Goal: Task Accomplishment & Management: Manage account settings

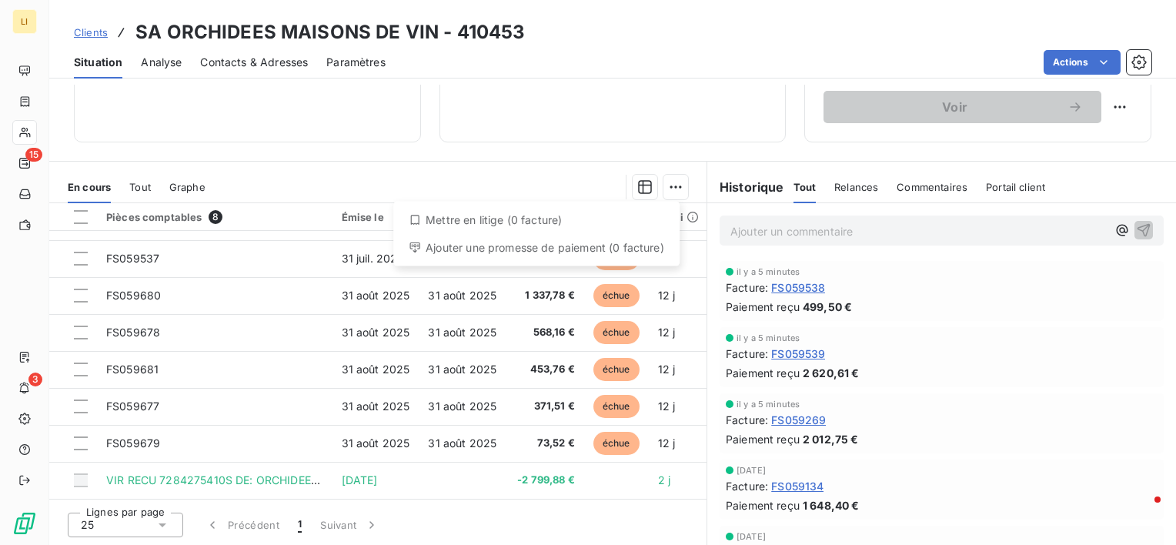
scroll to position [33, 0]
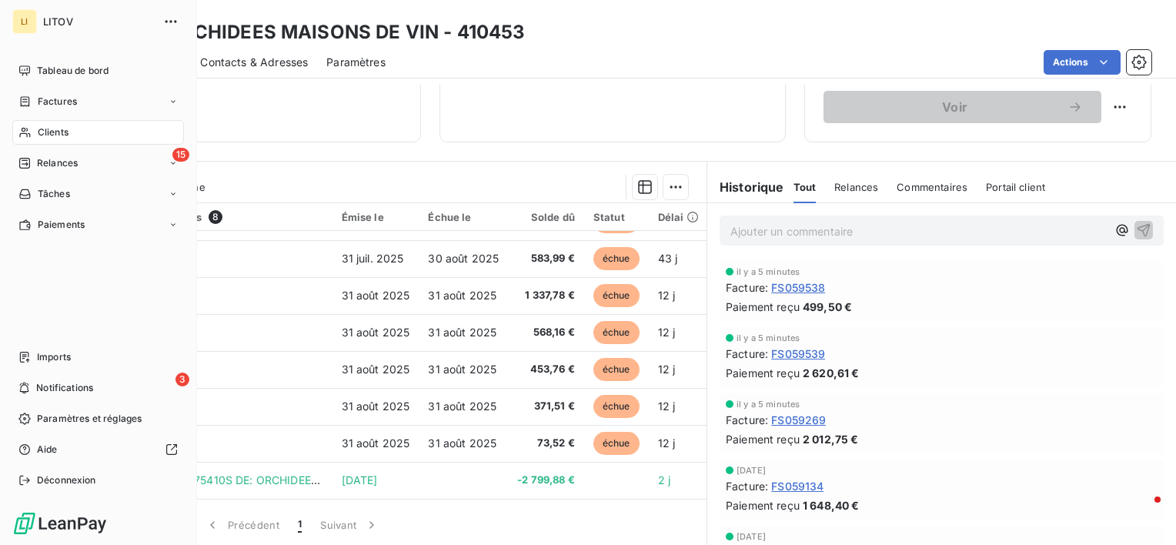
click at [25, 104] on html "[PERSON_NAME] Tableau de bord Factures Clients 15 Relances Tâches Paiements Imp…" at bounding box center [588, 272] width 1176 height 545
click at [32, 138] on div "Clients" at bounding box center [98, 132] width 172 height 25
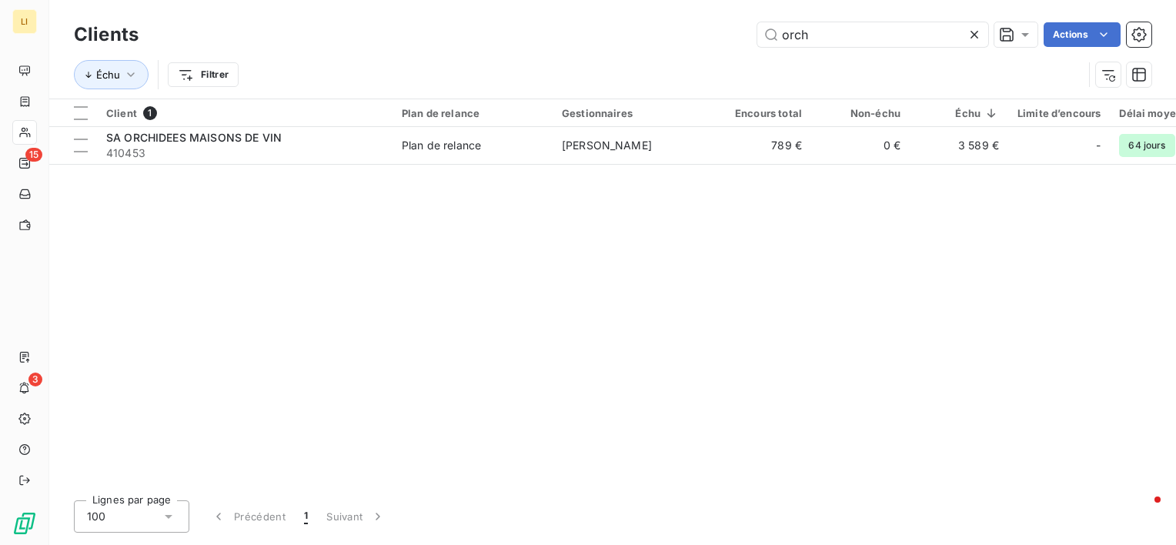
drag, startPoint x: 809, startPoint y: 37, endPoint x: 726, endPoint y: 44, distance: 82.6
click at [728, 43] on div "orch Actions" at bounding box center [654, 34] width 994 height 25
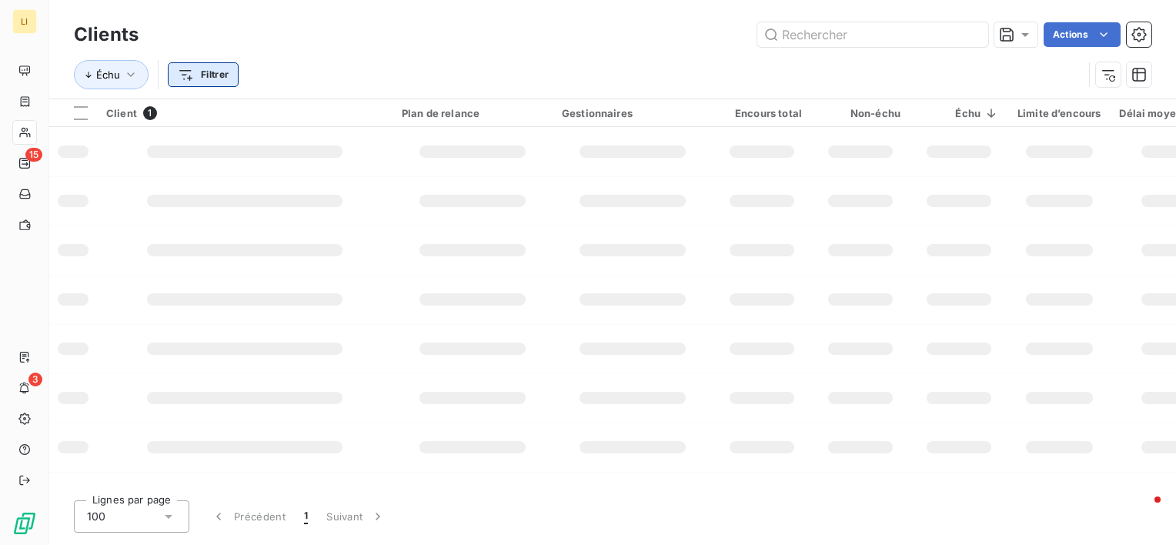
click at [192, 76] on html "LI 15 3 Clients Actions Échu Filtrer Client 1 Plan de relance Gestionnaires Enc…" at bounding box center [588, 272] width 1176 height 545
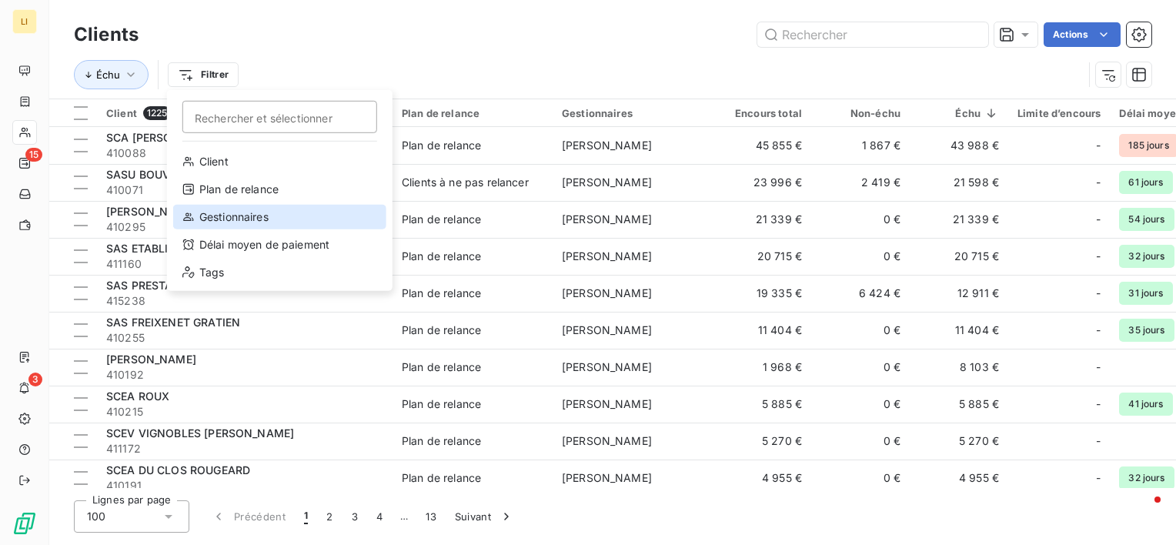
click at [203, 217] on div "Gestionnaires" at bounding box center [279, 217] width 213 height 25
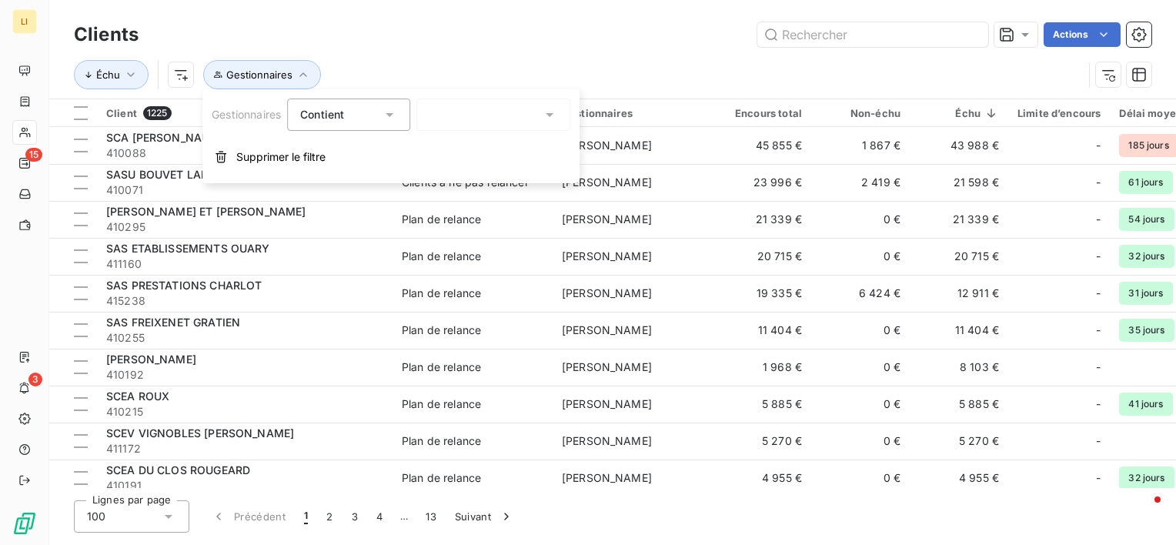
click at [442, 114] on input "text" at bounding box center [435, 115] width 12 height 14
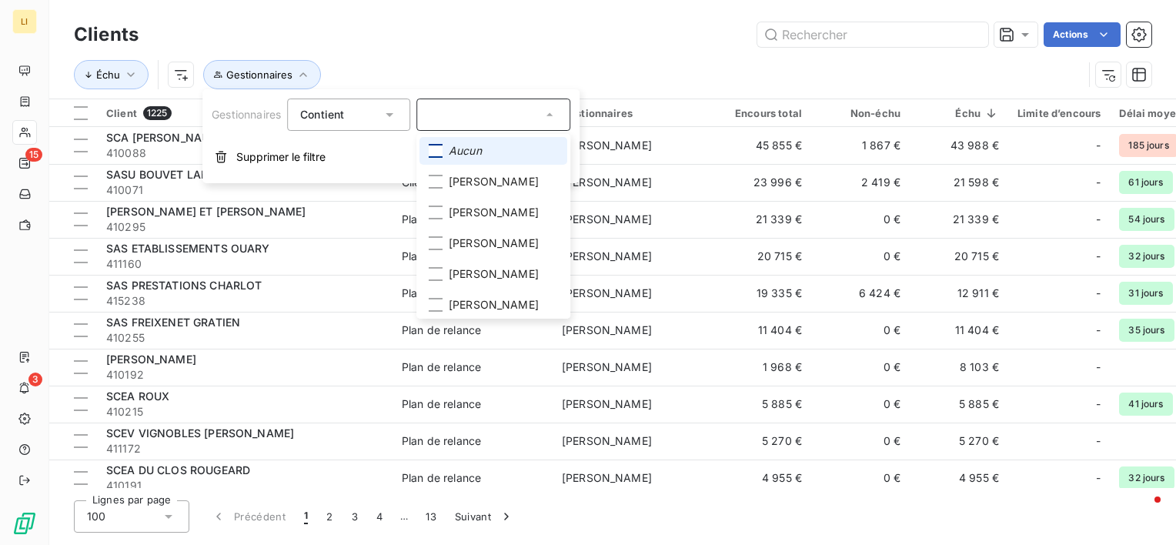
click at [442, 155] on div at bounding box center [436, 151] width 14 height 14
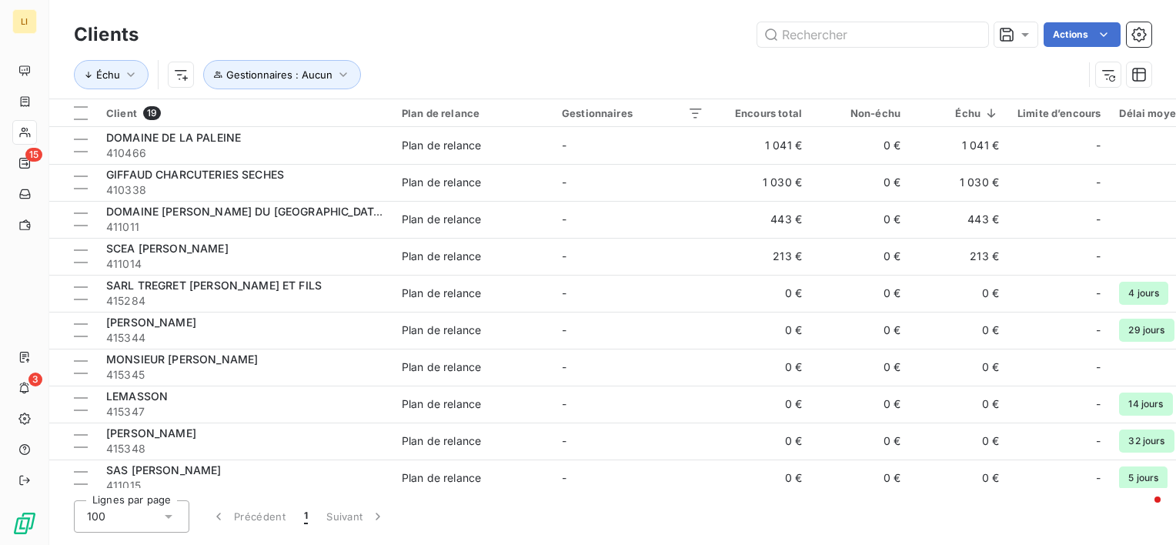
click at [493, 8] on div "Clients Actions Échu Gestionnaires : Aucun" at bounding box center [612, 49] width 1127 height 99
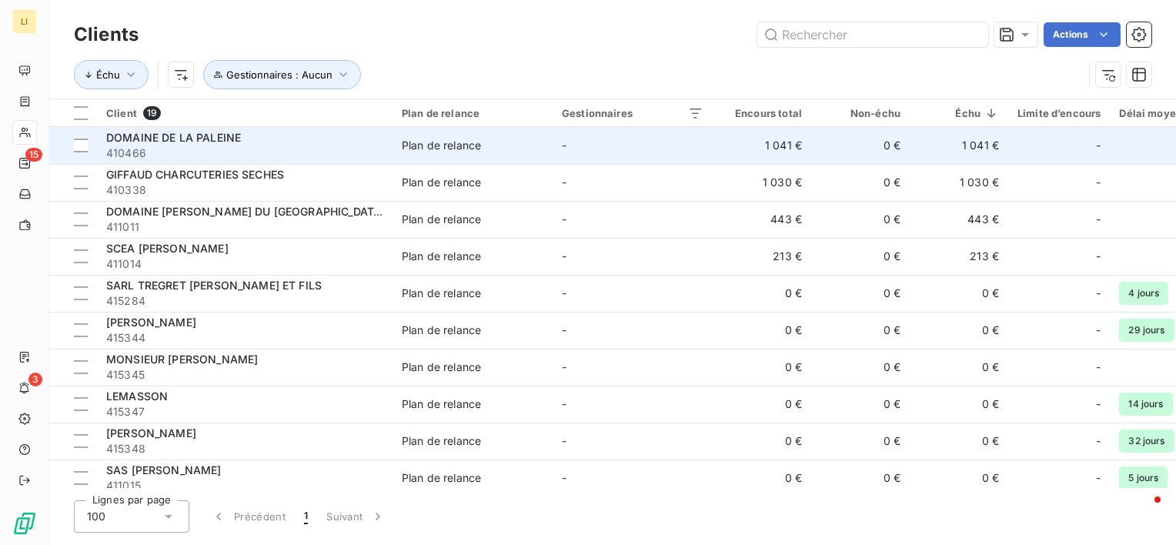
click at [249, 142] on div "DOMAINE DE LA PALEINE" at bounding box center [244, 137] width 277 height 15
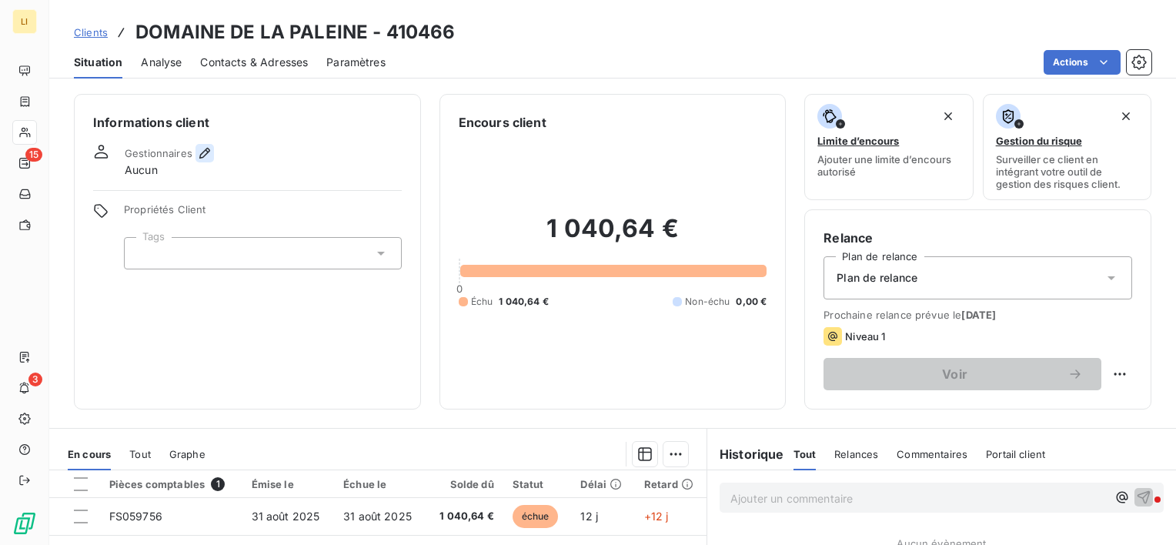
click at [201, 152] on icon "button" at bounding box center [204, 153] width 11 height 11
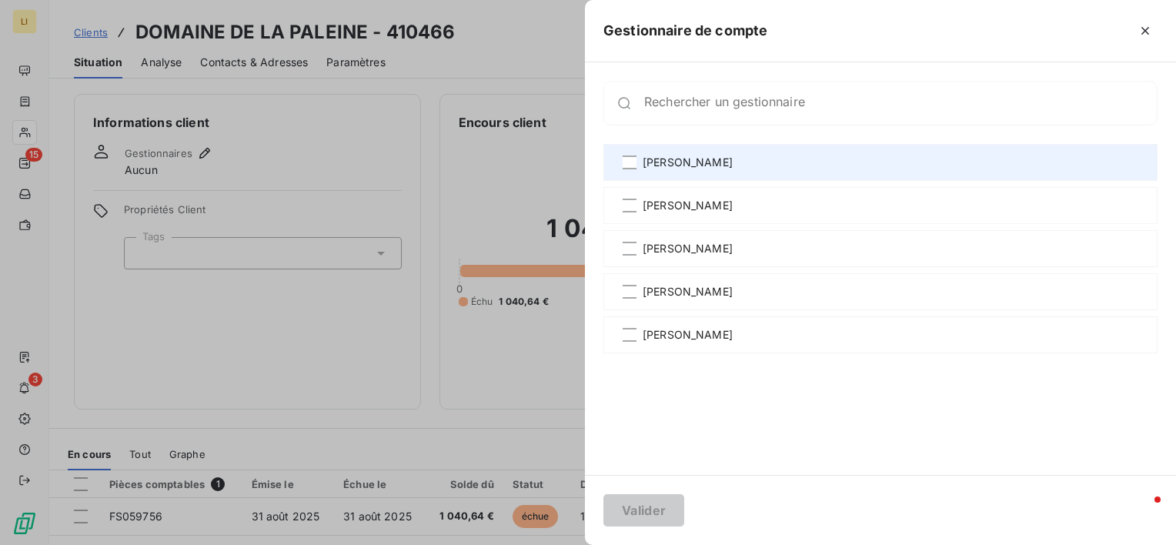
click at [641, 164] on div "[PERSON_NAME]" at bounding box center [880, 162] width 554 height 37
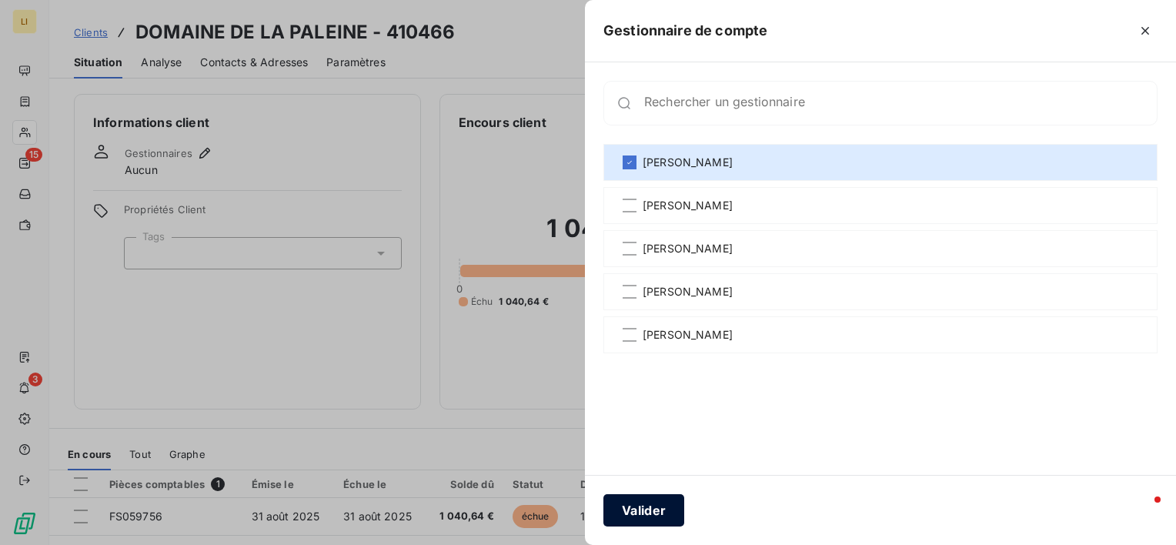
click at [653, 516] on button "Valider" at bounding box center [643, 510] width 81 height 32
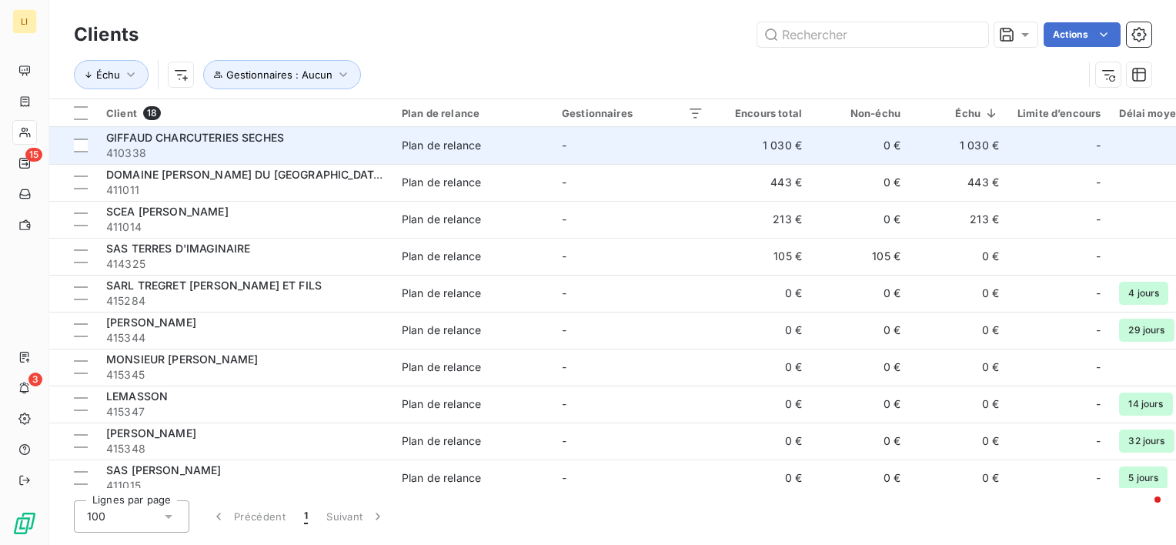
click at [214, 130] on div "GIFFAUD CHARCUTERIES SECHES" at bounding box center [244, 137] width 277 height 15
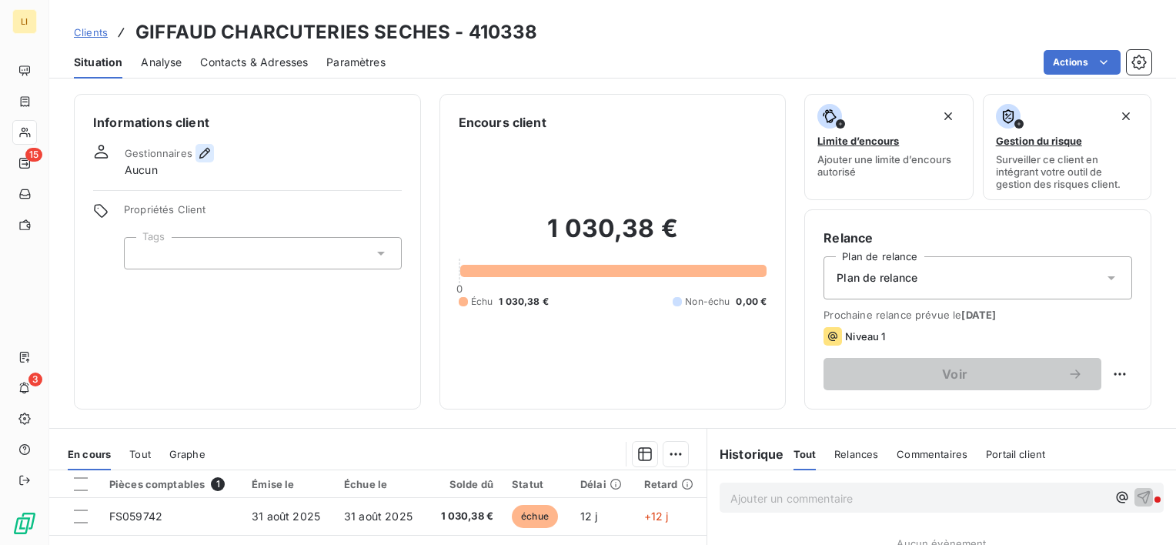
click at [199, 154] on icon "button" at bounding box center [204, 152] width 15 height 15
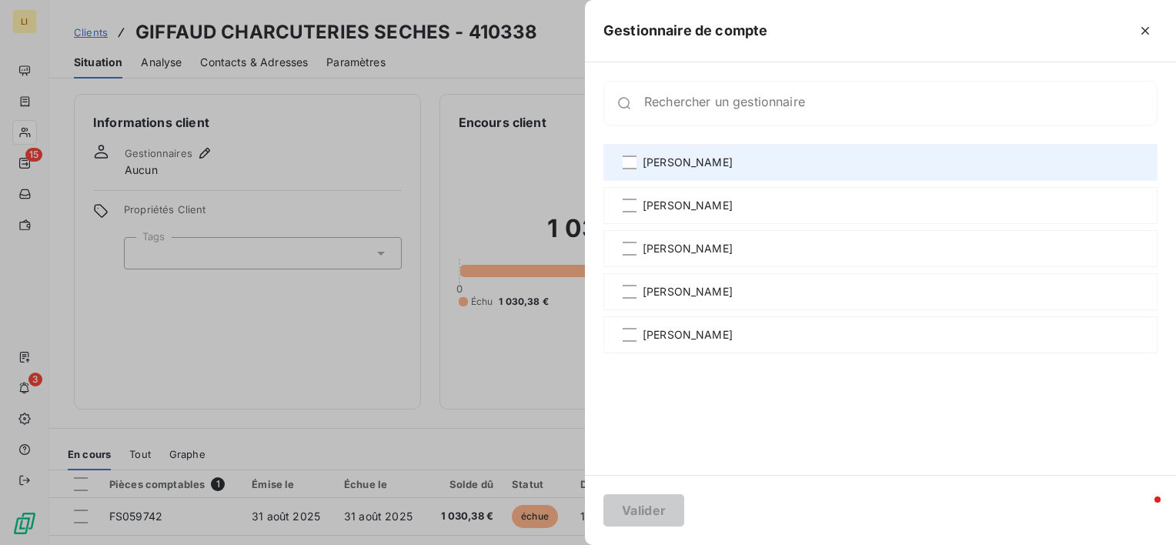
click at [665, 160] on span "[PERSON_NAME]" at bounding box center [688, 162] width 90 height 15
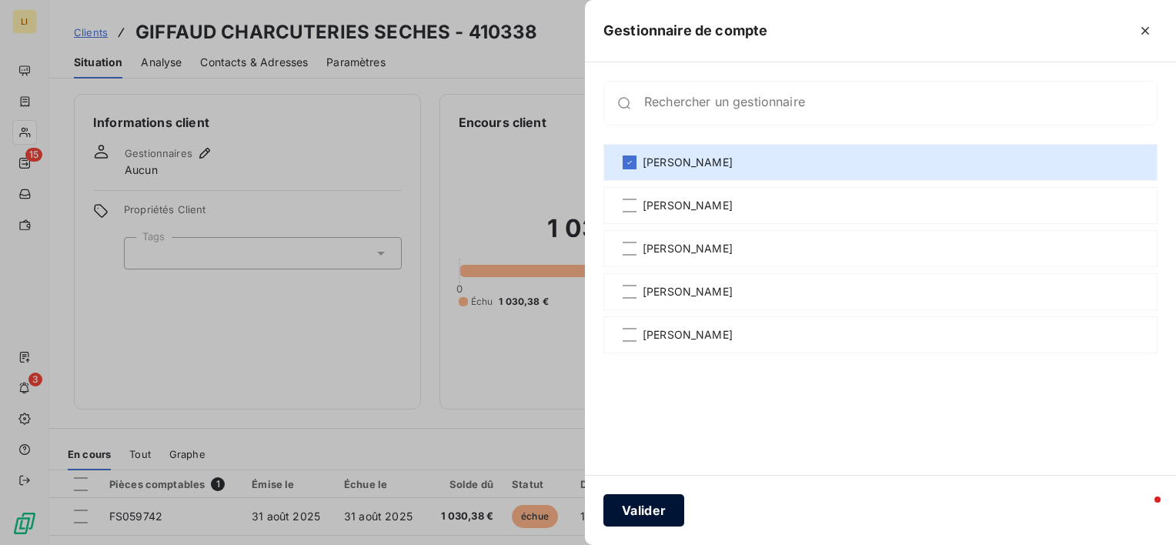
click at [650, 518] on button "Valider" at bounding box center [643, 510] width 81 height 32
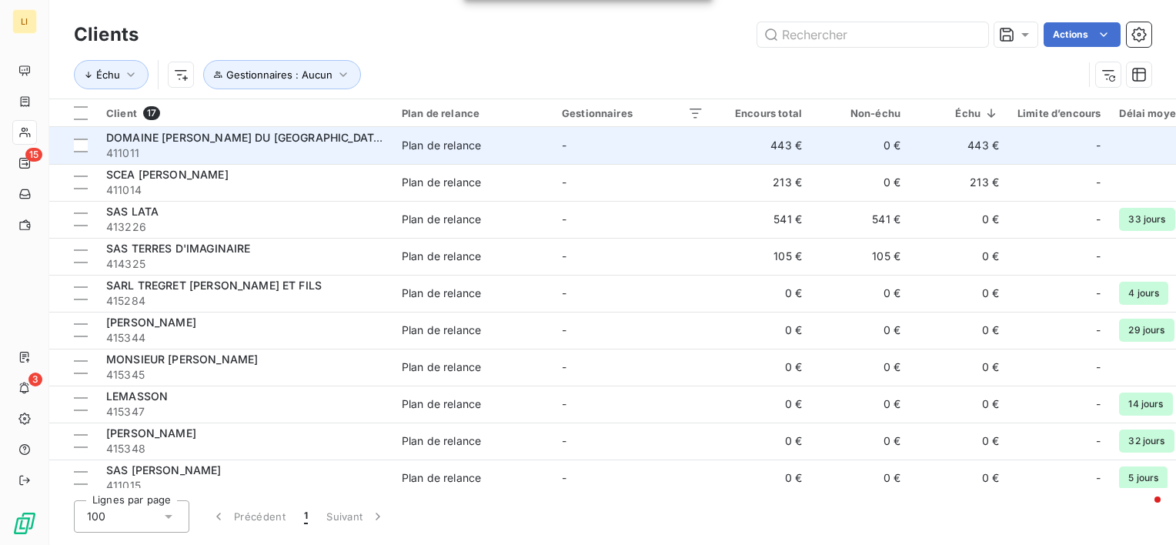
click at [147, 135] on span "DOMAINE [PERSON_NAME] DU [GEOGRAPHIC_DATA]" at bounding box center [245, 137] width 279 height 13
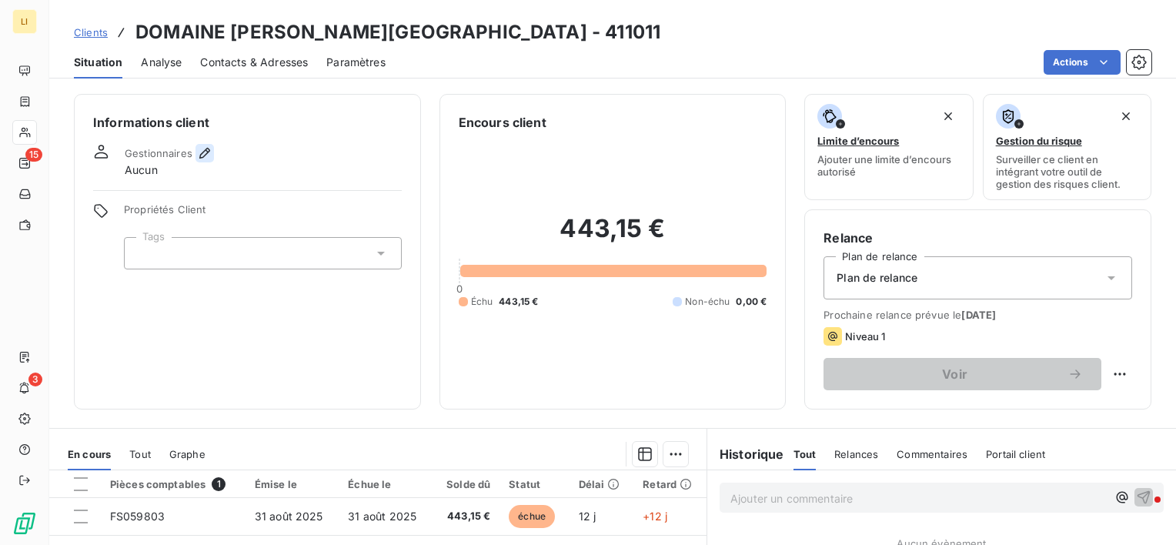
click at [205, 152] on icon "button" at bounding box center [204, 153] width 11 height 11
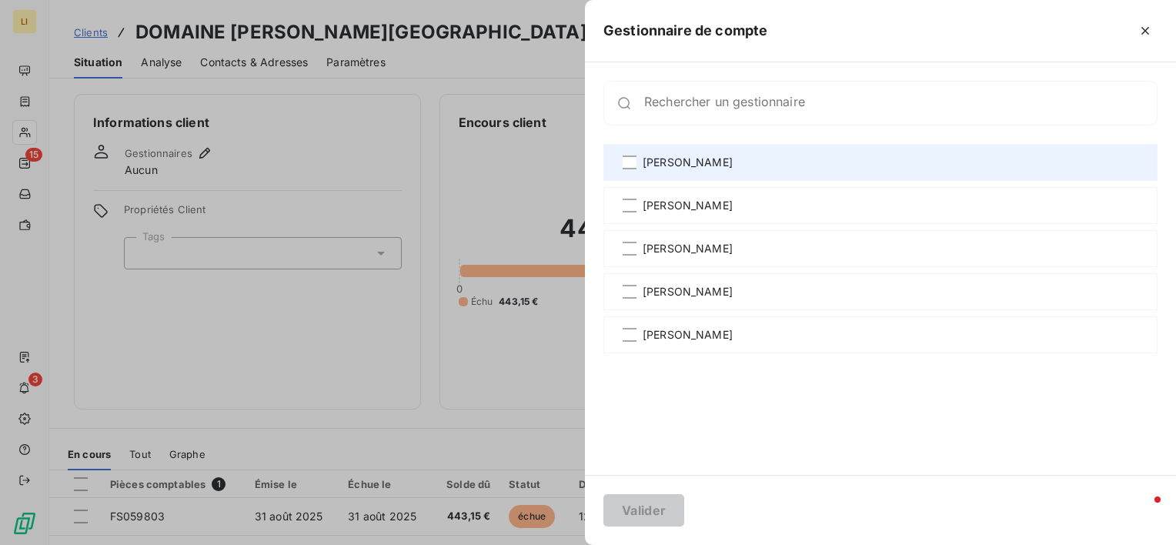
click at [684, 159] on span "[PERSON_NAME]" at bounding box center [688, 162] width 90 height 15
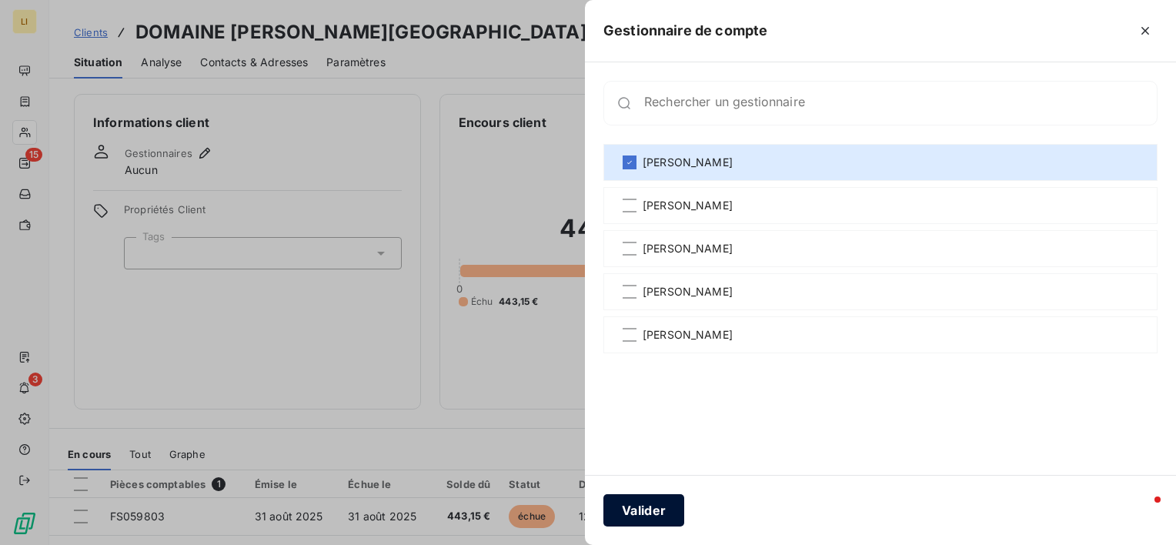
click at [630, 503] on button "Valider" at bounding box center [643, 510] width 81 height 32
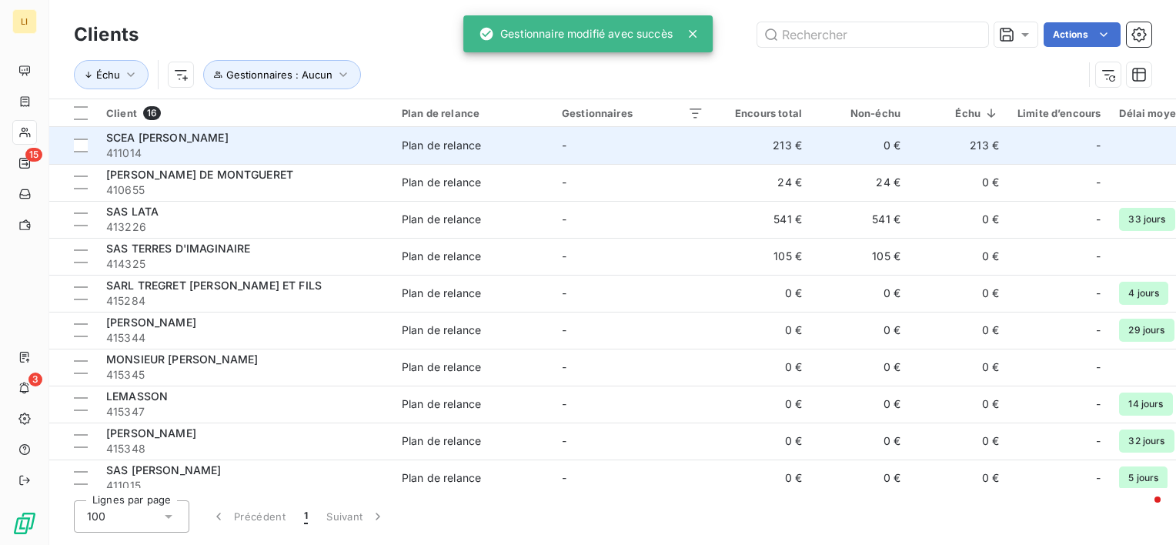
click at [185, 145] on span "411014" at bounding box center [244, 152] width 277 height 15
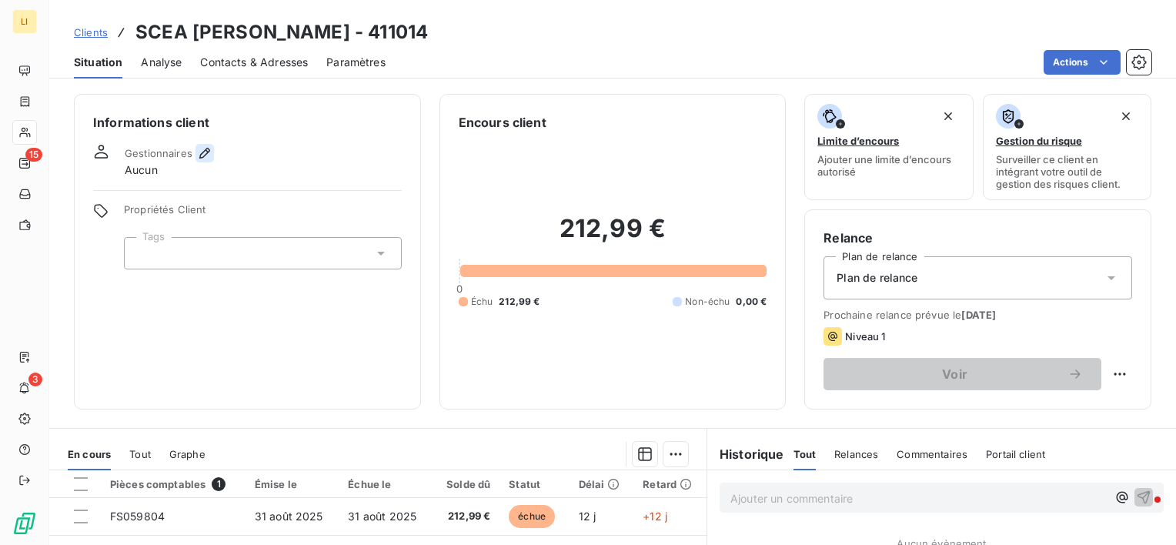
click at [201, 148] on icon "button" at bounding box center [204, 152] width 15 height 15
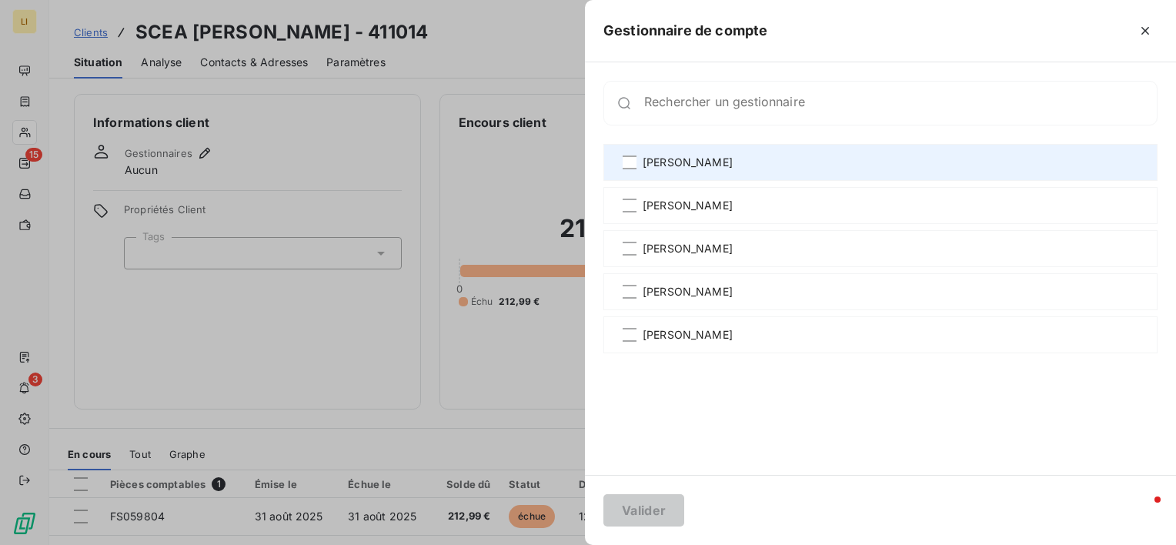
click at [720, 169] on div "[PERSON_NAME]" at bounding box center [880, 162] width 554 height 37
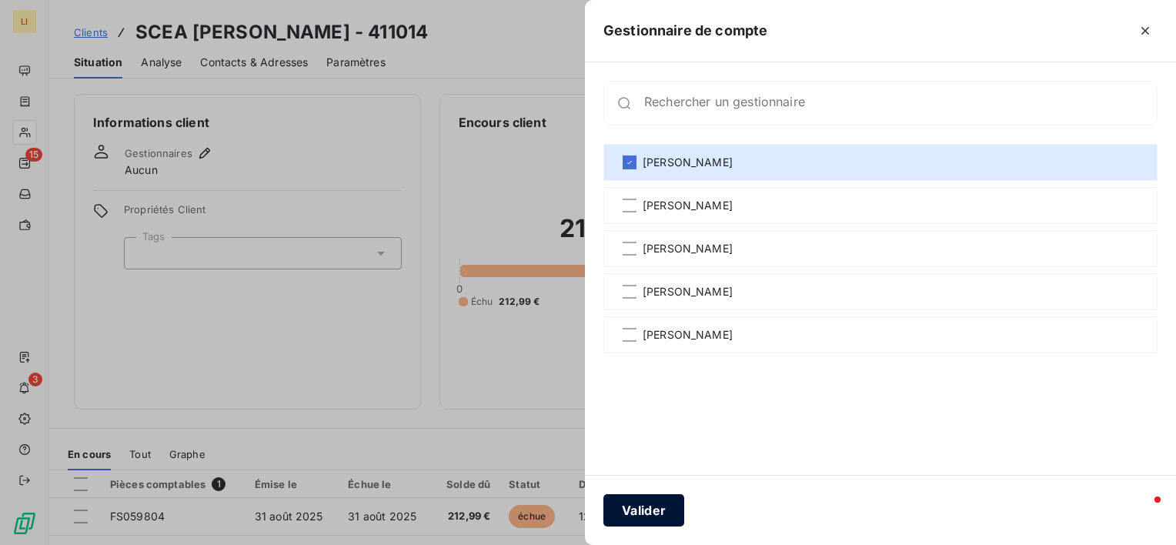
click at [669, 501] on button "Valider" at bounding box center [643, 510] width 81 height 32
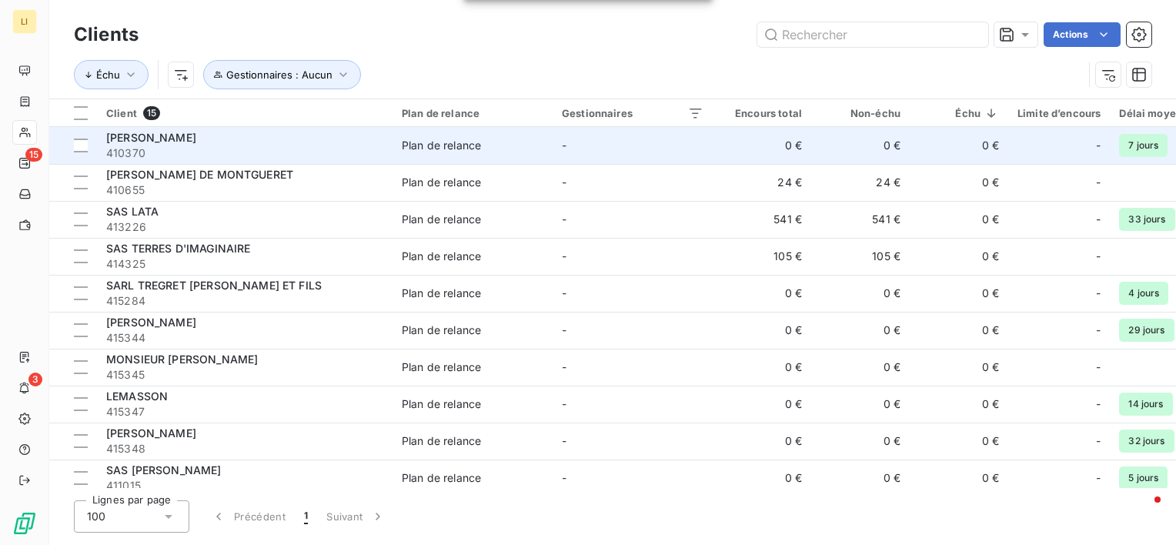
click at [129, 137] on span "[PERSON_NAME]" at bounding box center [151, 137] width 90 height 13
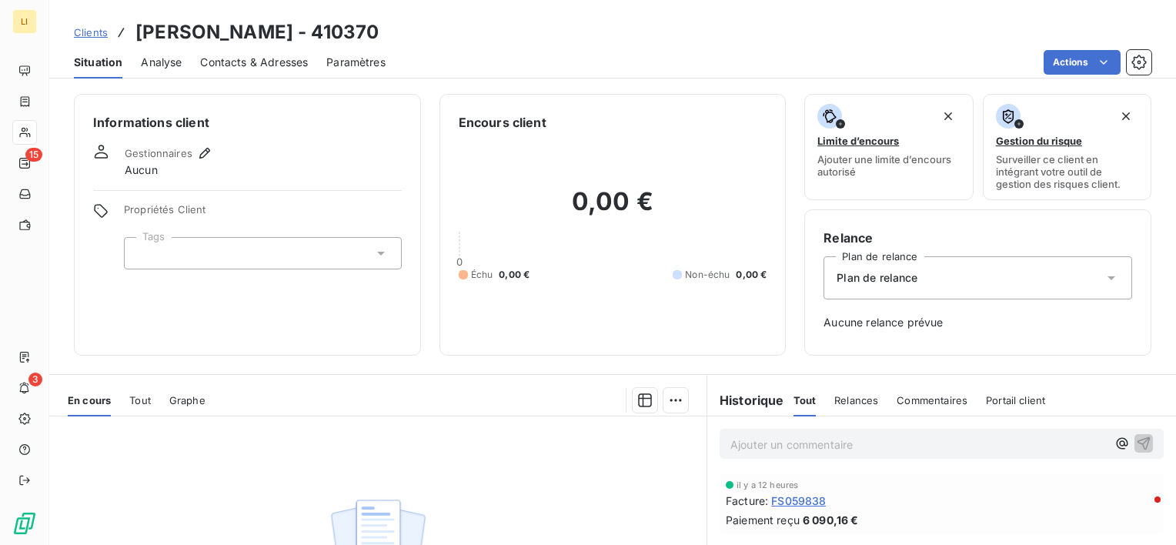
click at [192, 157] on div "Gestionnaires" at bounding box center [169, 153] width 89 height 18
drag, startPoint x: 192, startPoint y: 157, endPoint x: 202, endPoint y: 149, distance: 12.6
click at [202, 149] on icon "button" at bounding box center [204, 152] width 15 height 15
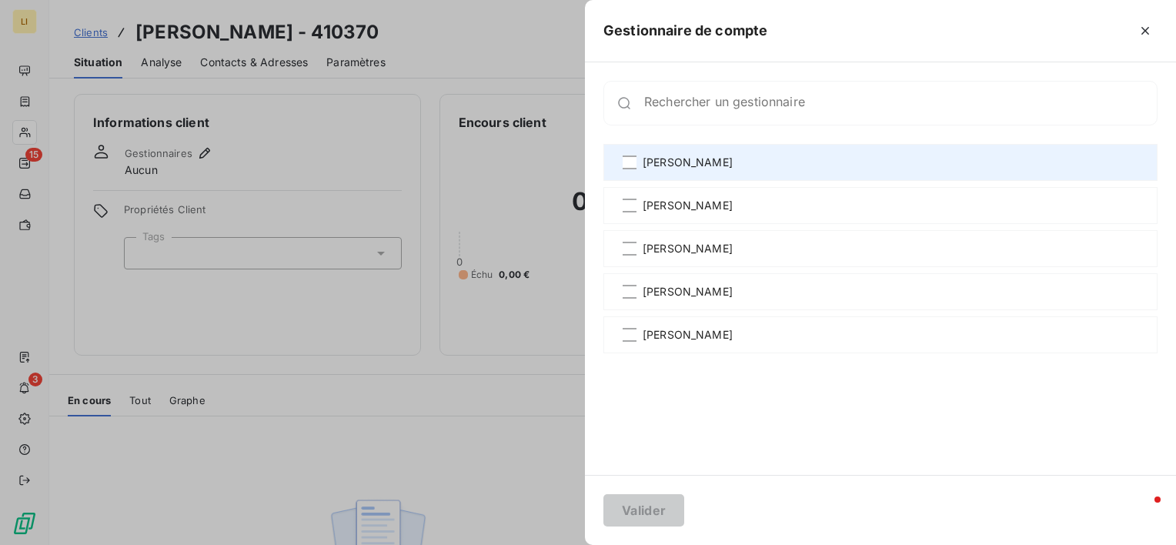
click at [686, 154] on div "[PERSON_NAME]" at bounding box center [880, 162] width 554 height 37
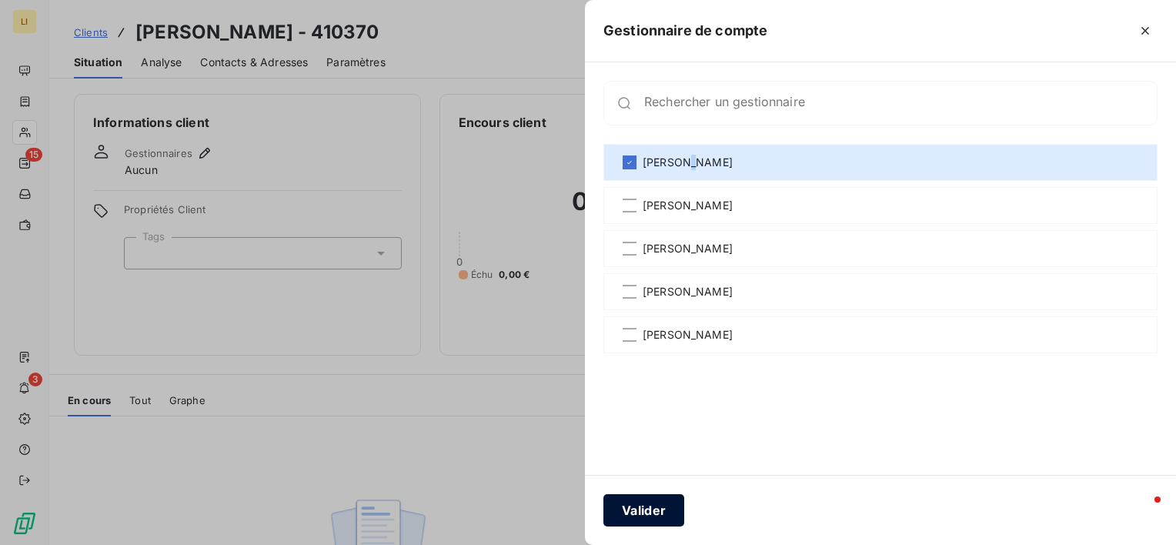
click at [641, 508] on button "Valider" at bounding box center [643, 510] width 81 height 32
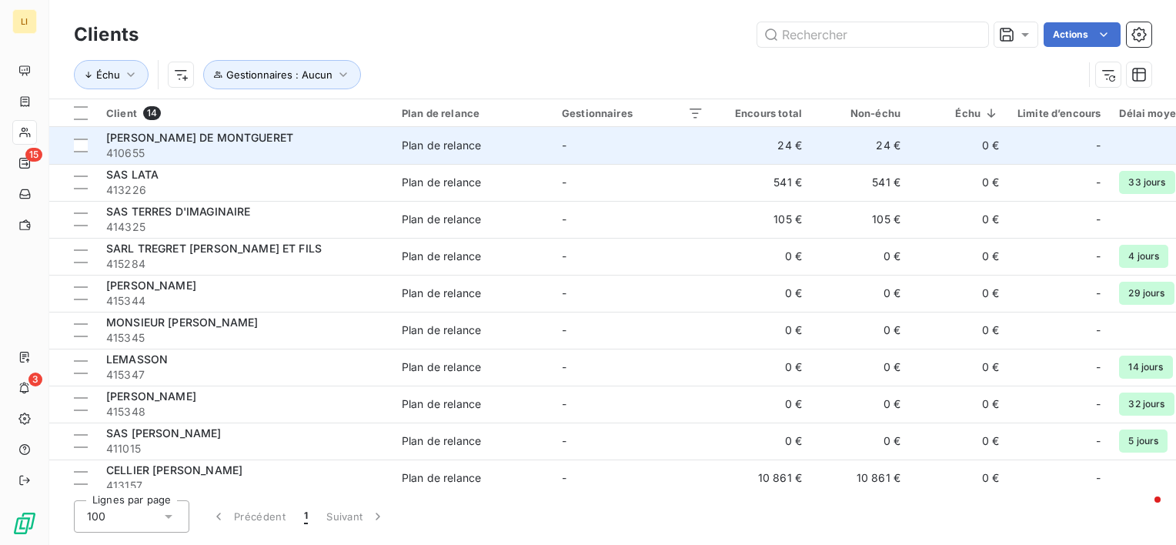
click at [148, 148] on span "410655" at bounding box center [244, 152] width 277 height 15
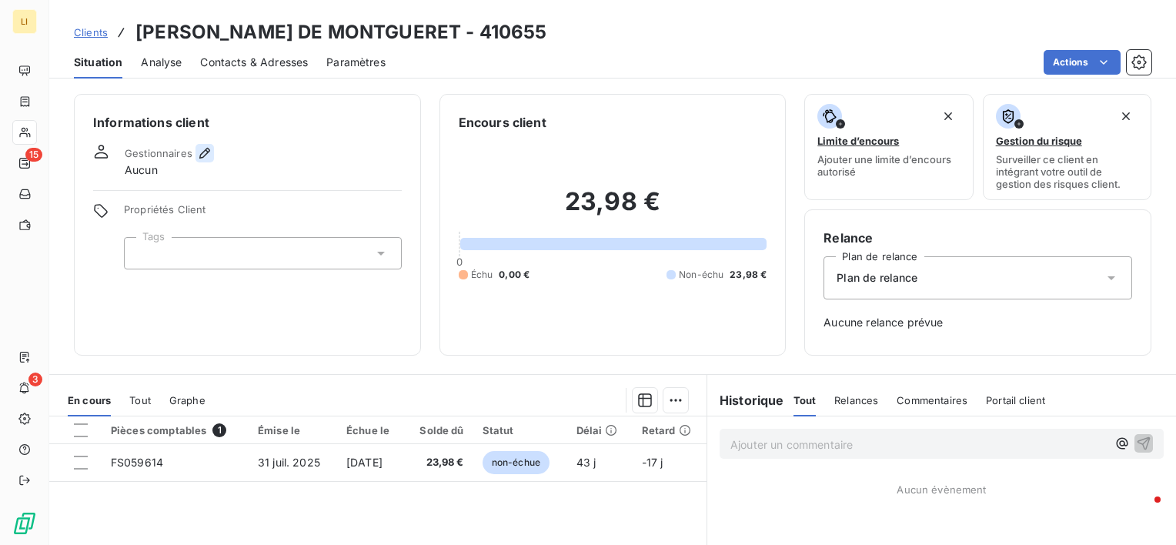
click at [200, 151] on icon "button" at bounding box center [204, 152] width 15 height 15
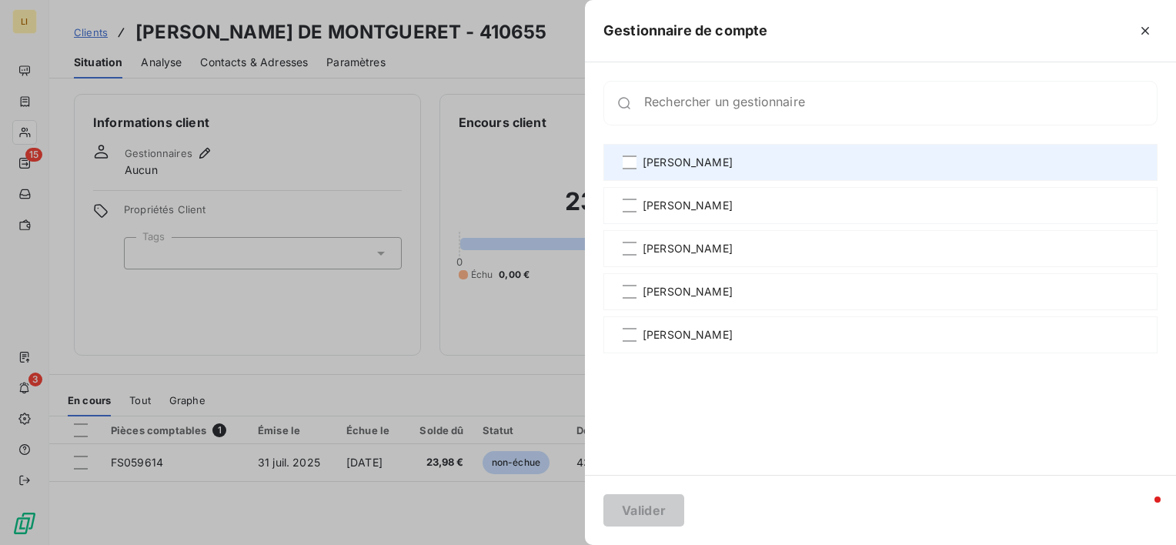
drag, startPoint x: 622, startPoint y: 169, endPoint x: 641, endPoint y: 178, distance: 21.3
click at [622, 169] on div "[PERSON_NAME]" at bounding box center [880, 162] width 554 height 37
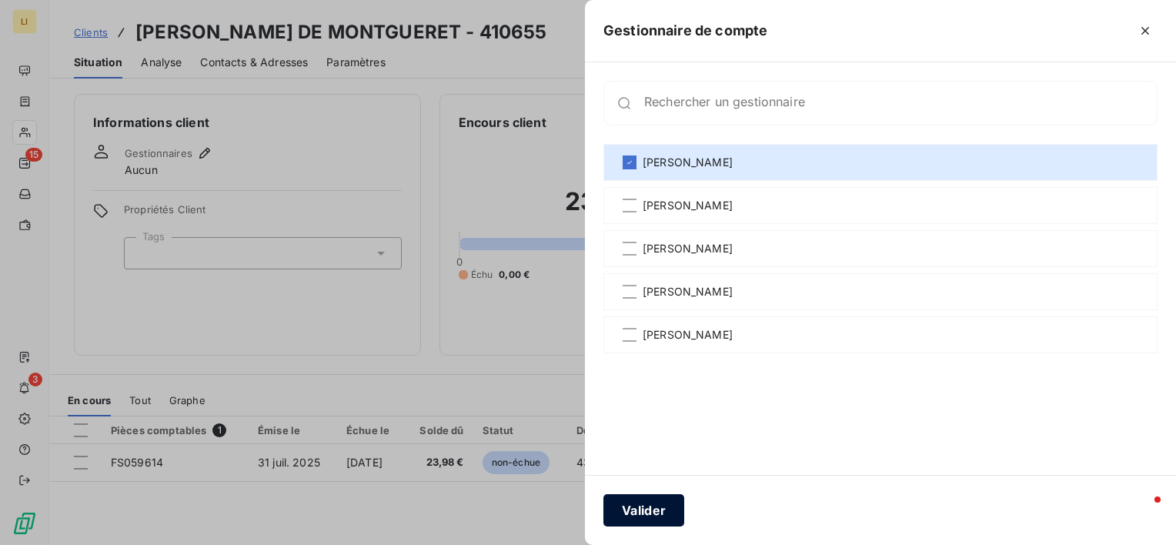
click at [660, 502] on button "Valider" at bounding box center [643, 510] width 81 height 32
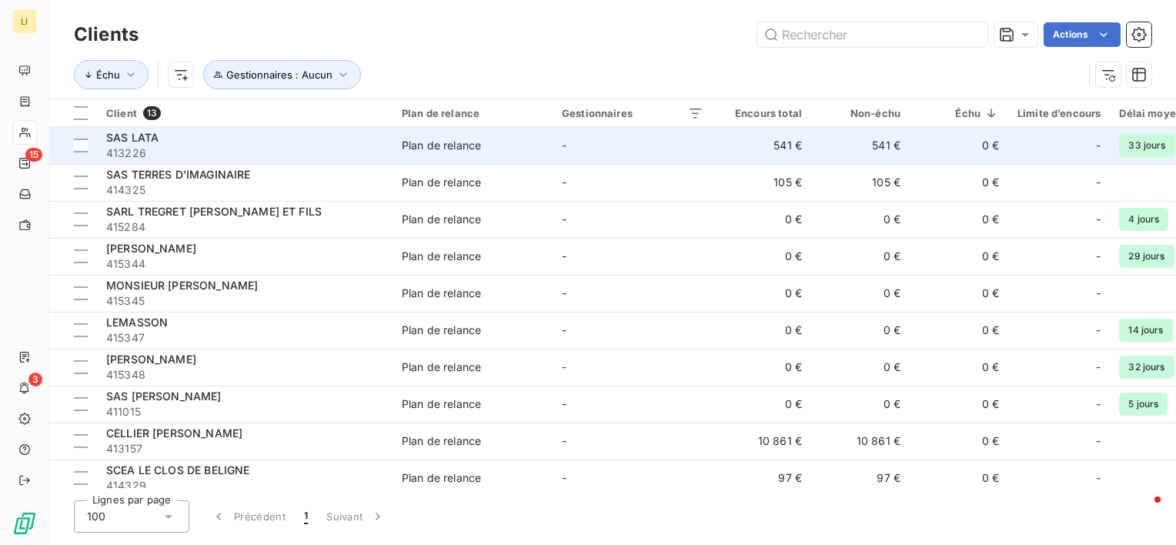
click at [165, 147] on span "413226" at bounding box center [244, 152] width 277 height 15
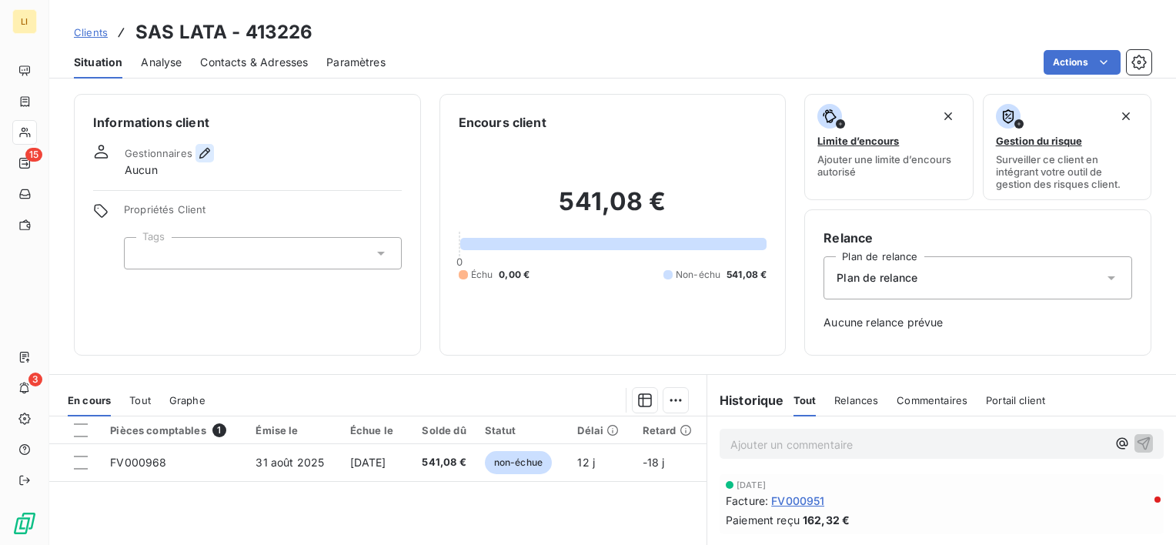
click at [208, 146] on icon "button" at bounding box center [204, 152] width 15 height 15
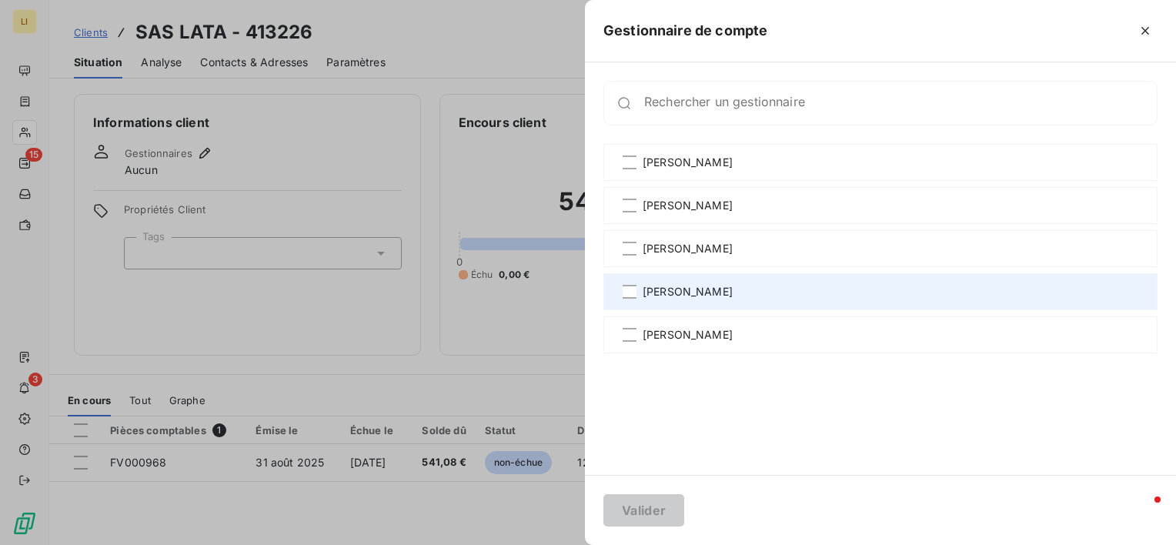
click at [720, 286] on span "[PERSON_NAME]" at bounding box center [688, 291] width 90 height 15
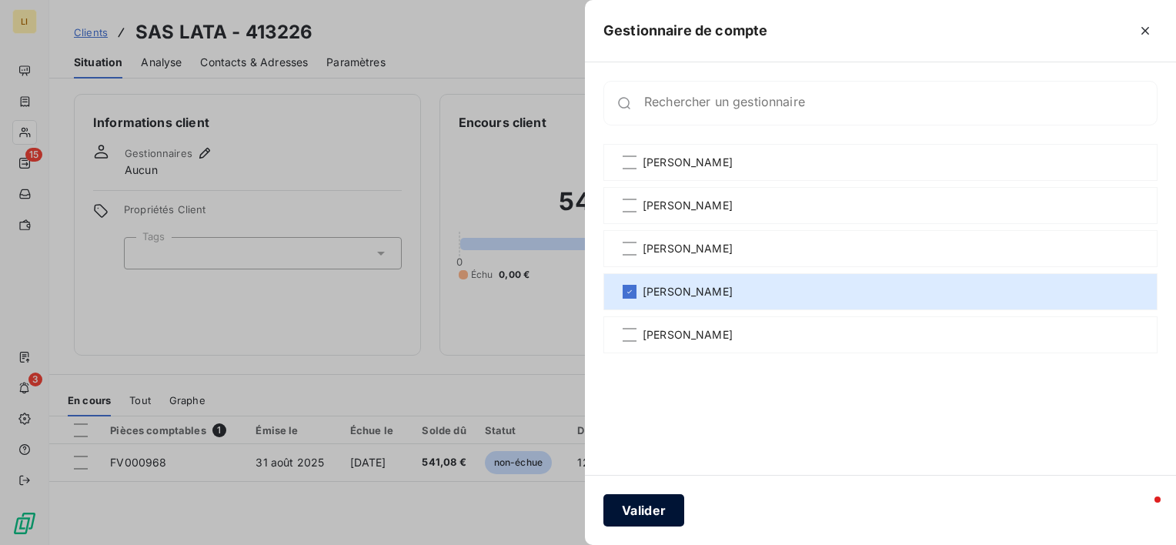
drag, startPoint x: 656, startPoint y: 520, endPoint x: 600, endPoint y: 457, distance: 84.0
click at [656, 519] on button "Valider" at bounding box center [643, 510] width 81 height 32
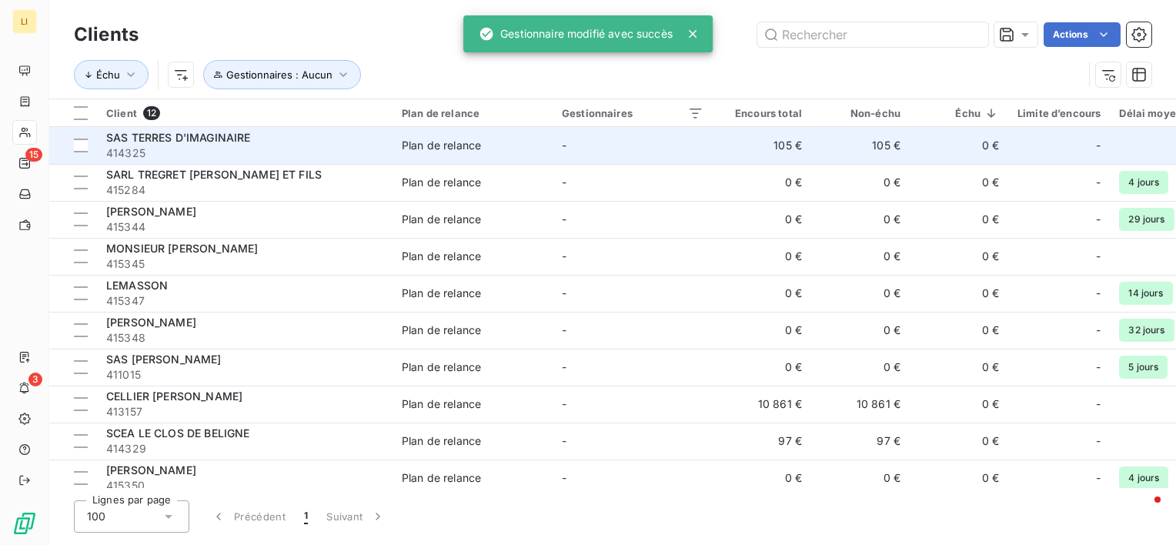
click at [156, 142] on span "SAS TERRES D'IMAGINAIRE" at bounding box center [178, 137] width 144 height 13
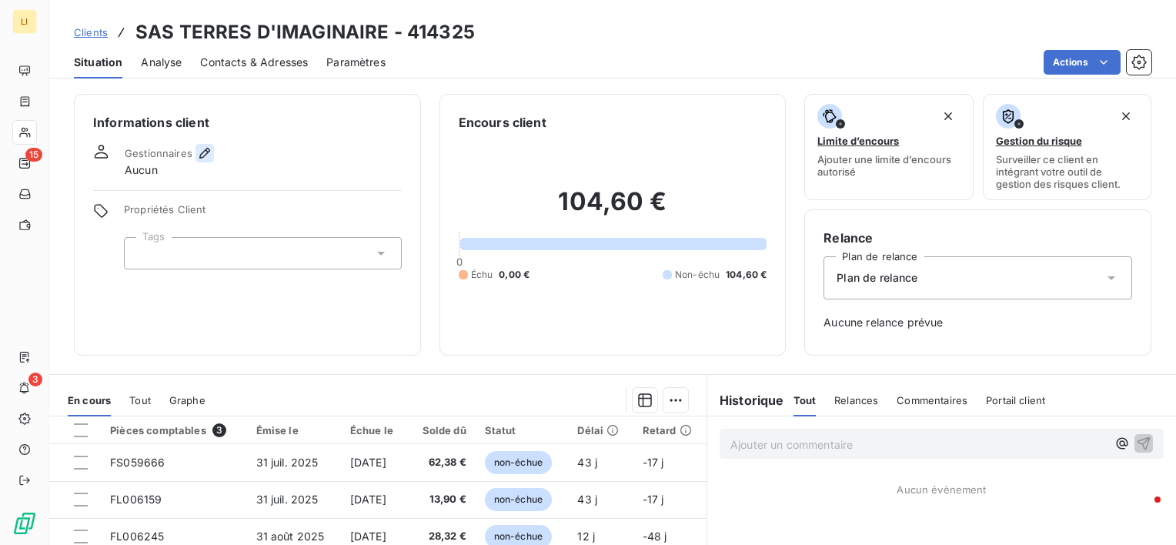
click at [205, 148] on icon "button" at bounding box center [204, 153] width 11 height 11
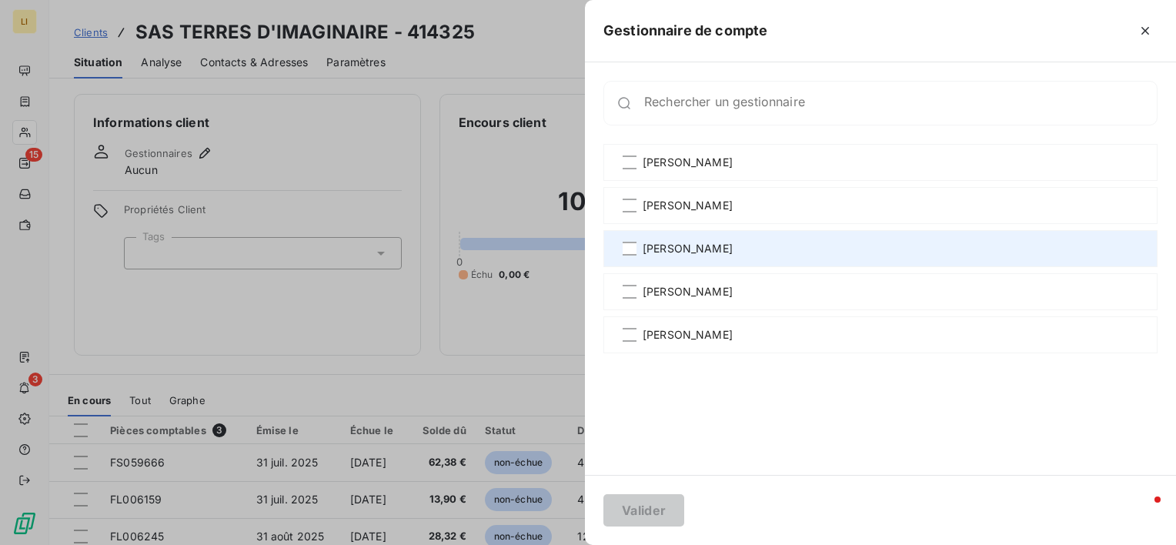
click at [670, 265] on div "[PERSON_NAME]" at bounding box center [880, 248] width 554 height 37
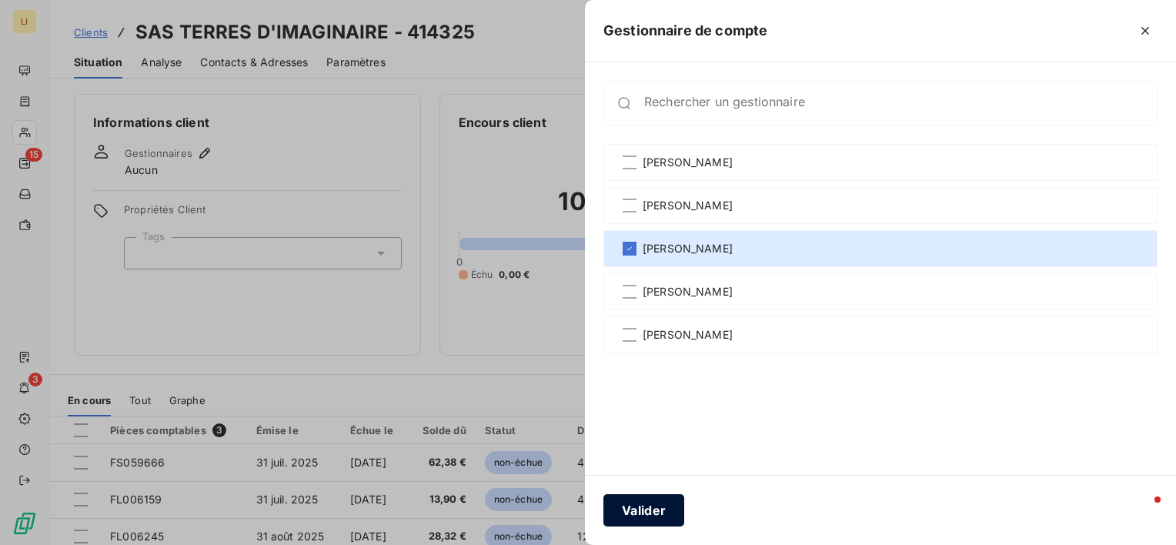
click at [662, 506] on button "Valider" at bounding box center [643, 510] width 81 height 32
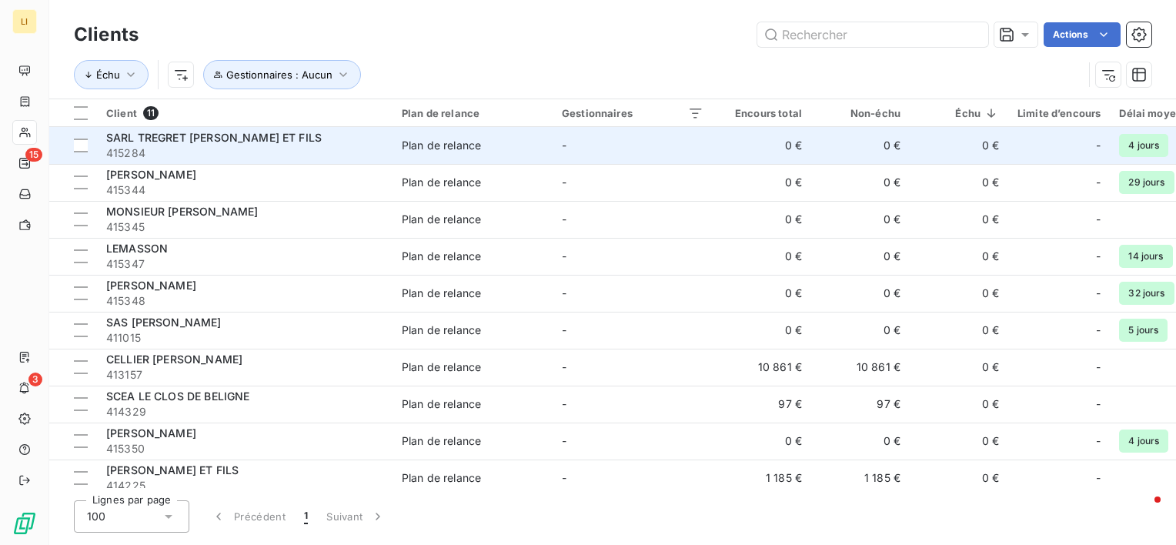
click at [145, 151] on span "415284" at bounding box center [244, 152] width 277 height 15
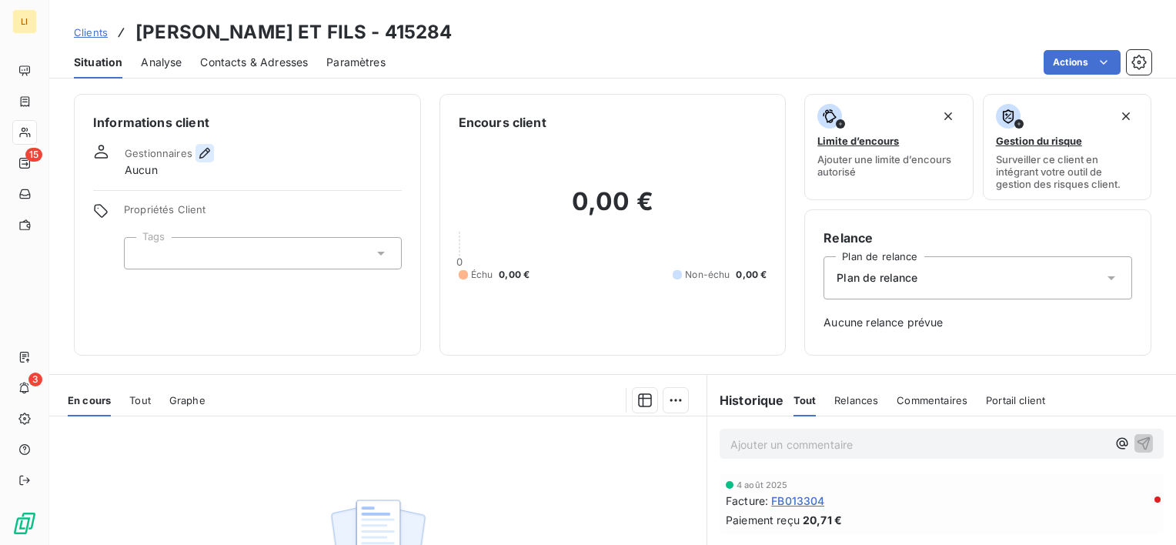
click at [202, 150] on icon "button" at bounding box center [204, 152] width 15 height 15
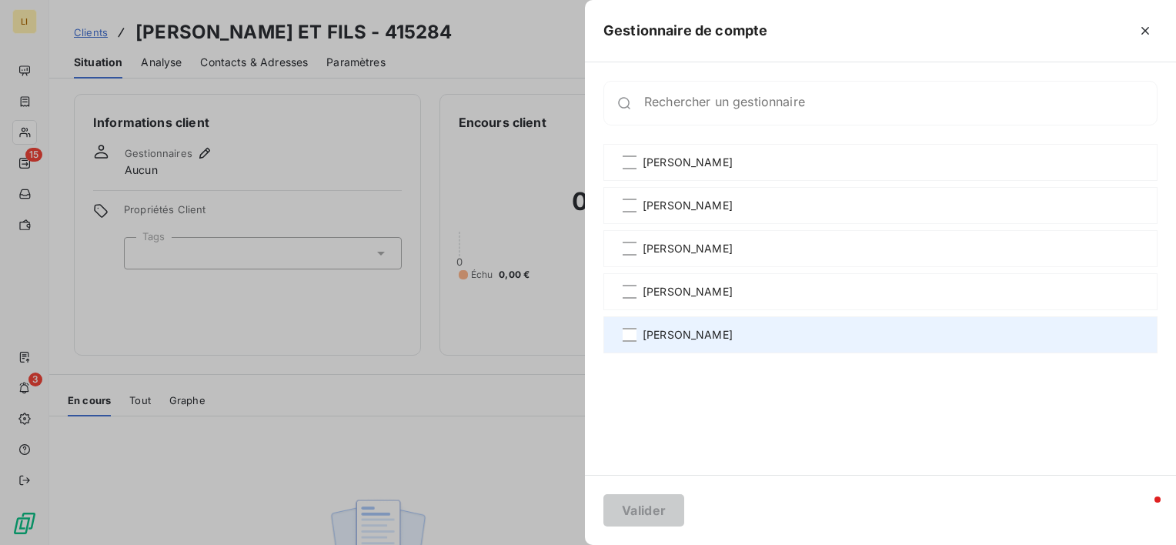
click at [668, 329] on span "[PERSON_NAME]" at bounding box center [688, 334] width 90 height 15
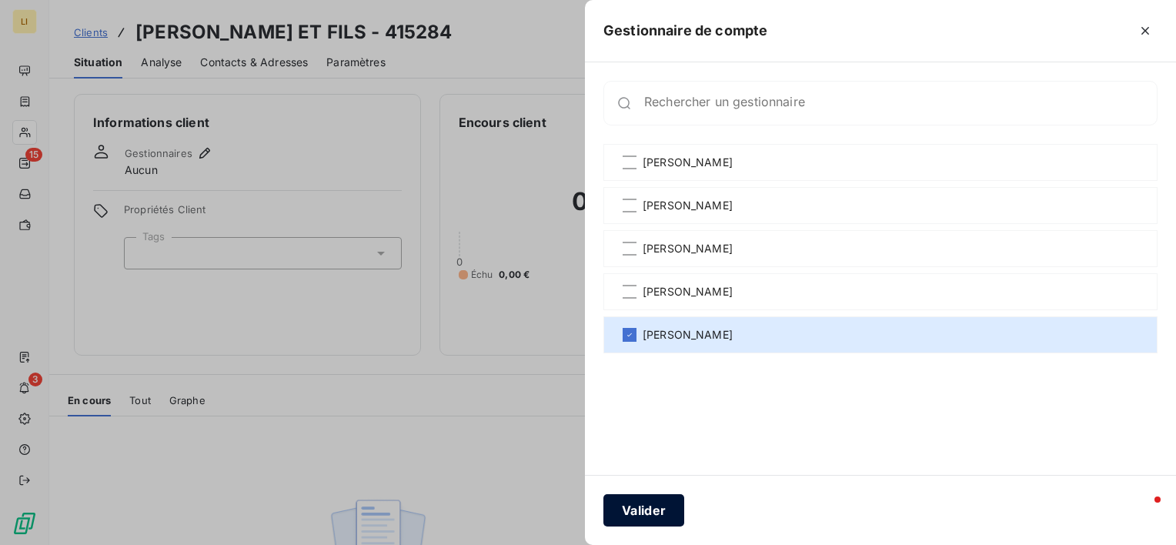
click at [659, 517] on button "Valider" at bounding box center [643, 510] width 81 height 32
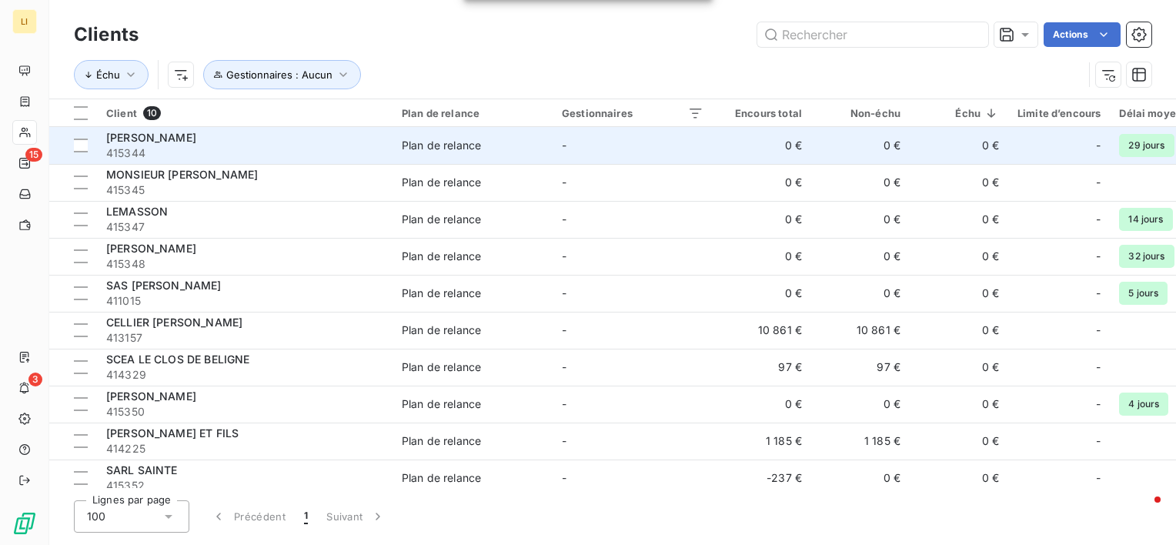
click at [145, 148] on span "415344" at bounding box center [244, 152] width 277 height 15
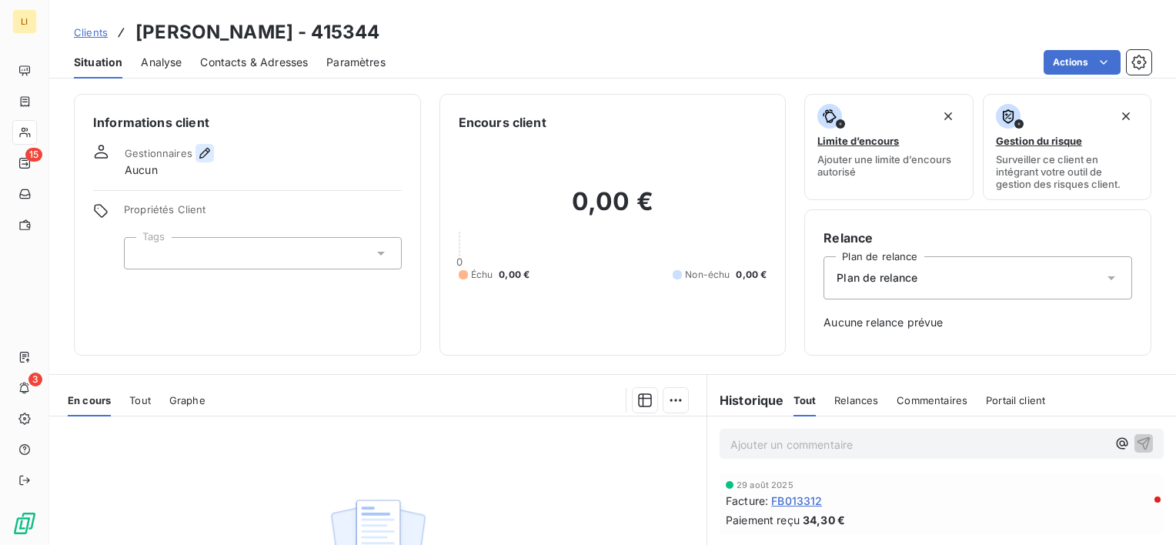
click at [207, 146] on icon "button" at bounding box center [204, 152] width 15 height 15
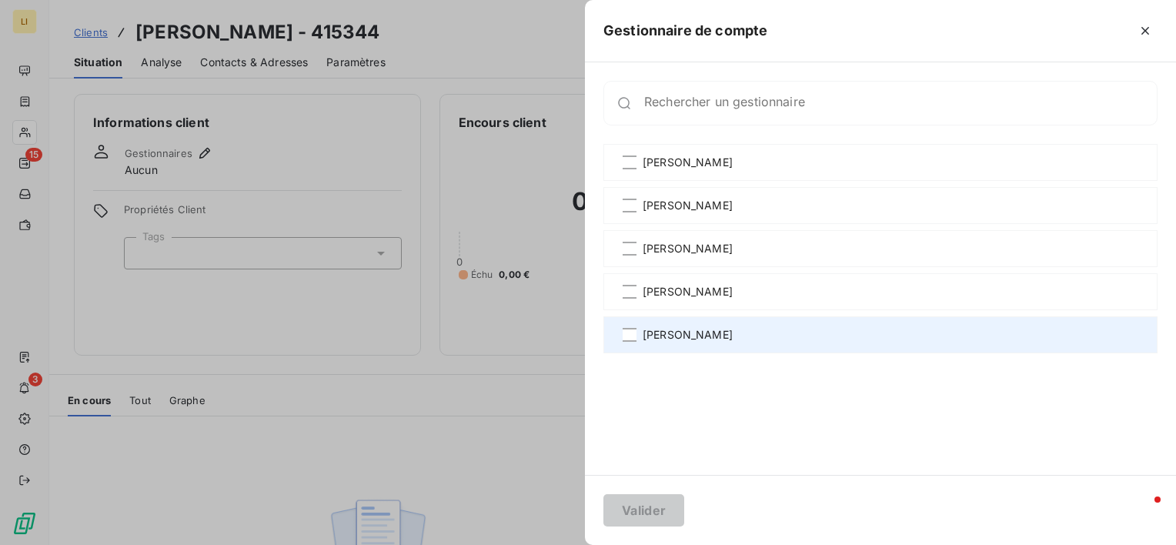
click at [659, 339] on span "[PERSON_NAME]" at bounding box center [688, 334] width 90 height 15
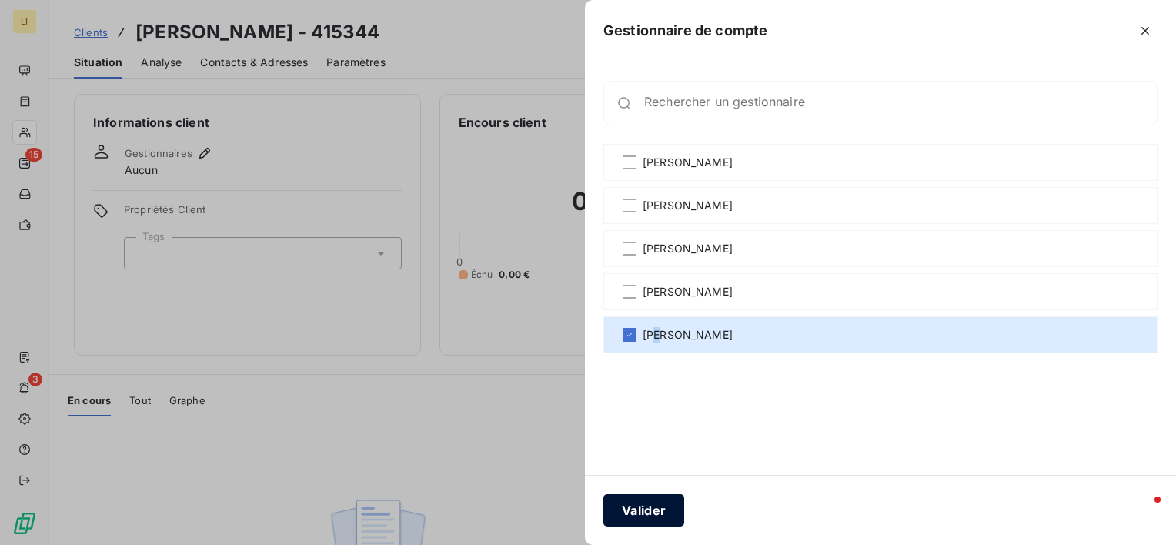
click at [624, 509] on button "Valider" at bounding box center [643, 510] width 81 height 32
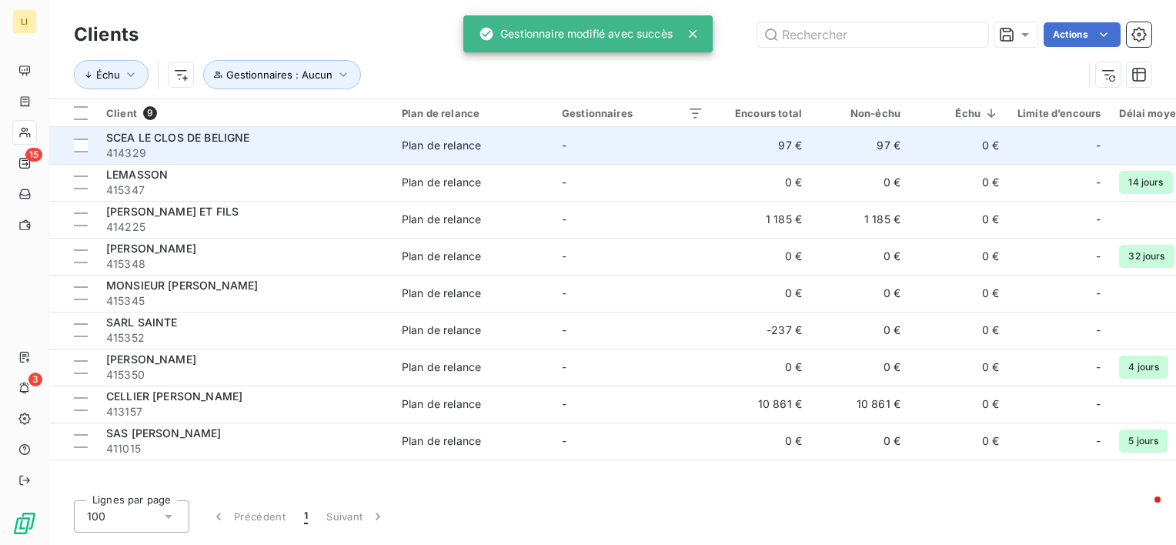
click at [159, 143] on span "SCEA LE CLOS DE BELIGNE" at bounding box center [177, 137] width 143 height 13
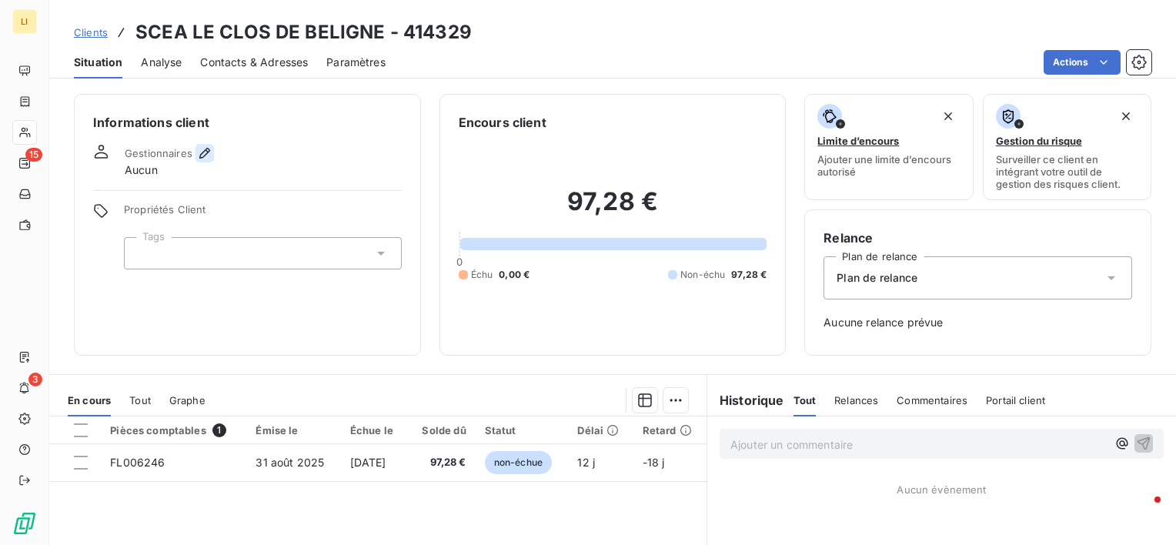
click at [199, 152] on icon "button" at bounding box center [204, 152] width 15 height 15
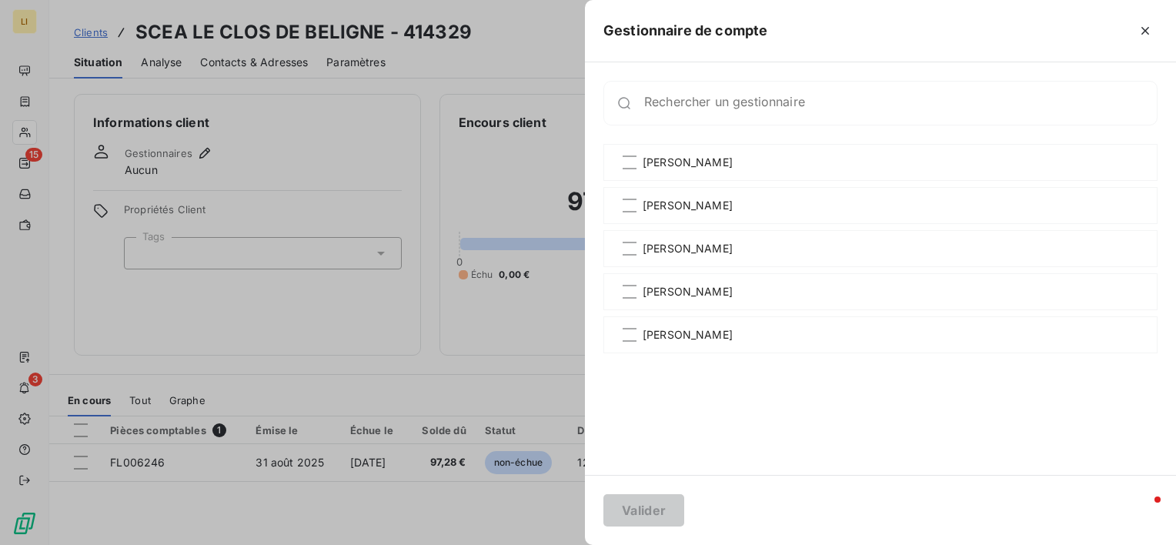
drag, startPoint x: 653, startPoint y: 247, endPoint x: 663, endPoint y: 310, distance: 64.0
click at [653, 246] on span "[PERSON_NAME]" at bounding box center [688, 248] width 90 height 15
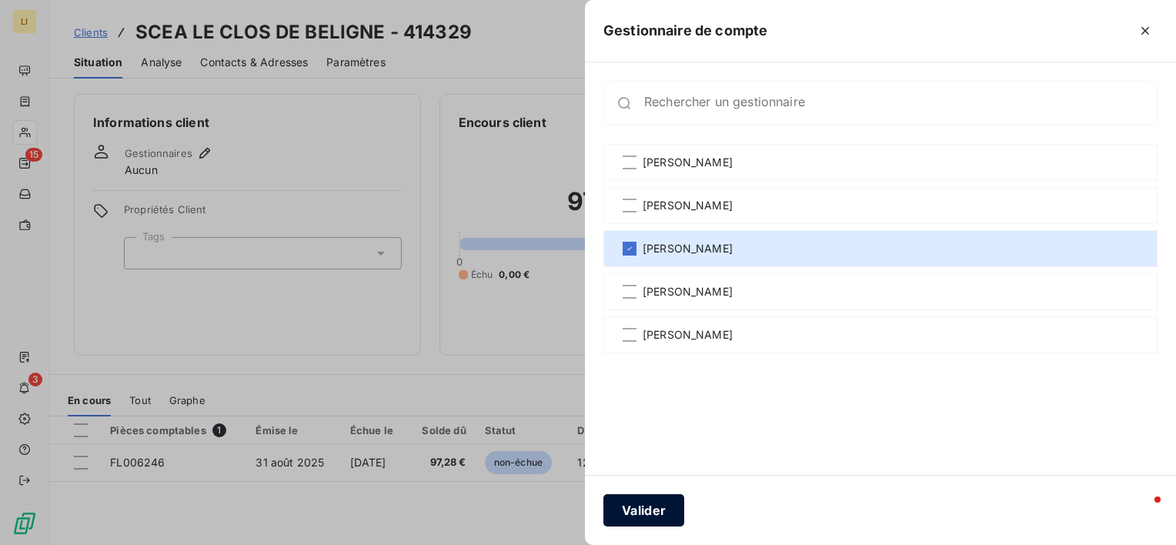
click at [650, 513] on button "Valider" at bounding box center [643, 510] width 81 height 32
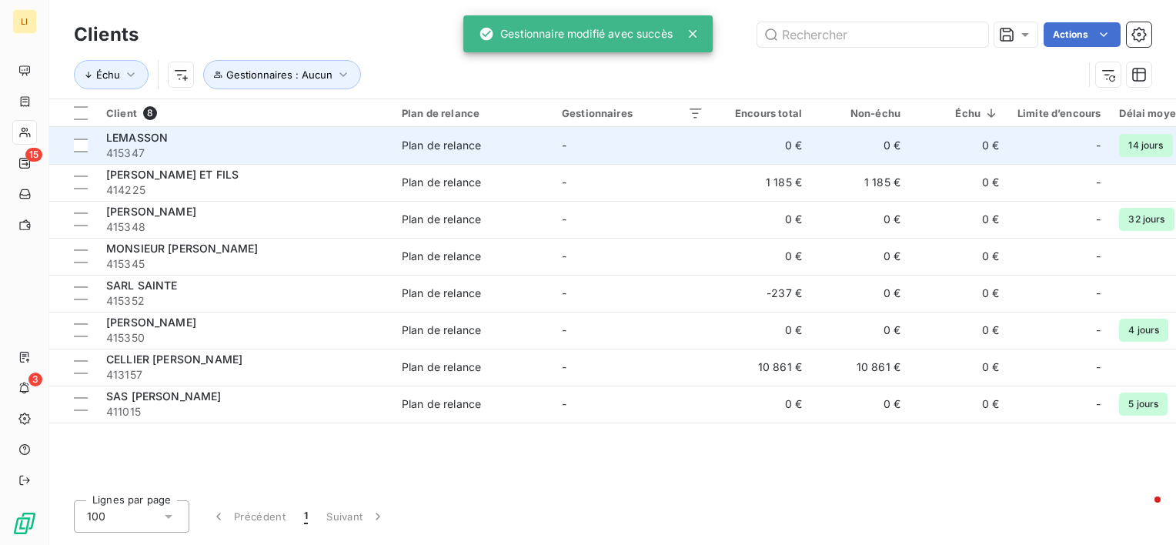
click at [147, 144] on div "LEMASSON" at bounding box center [244, 137] width 277 height 15
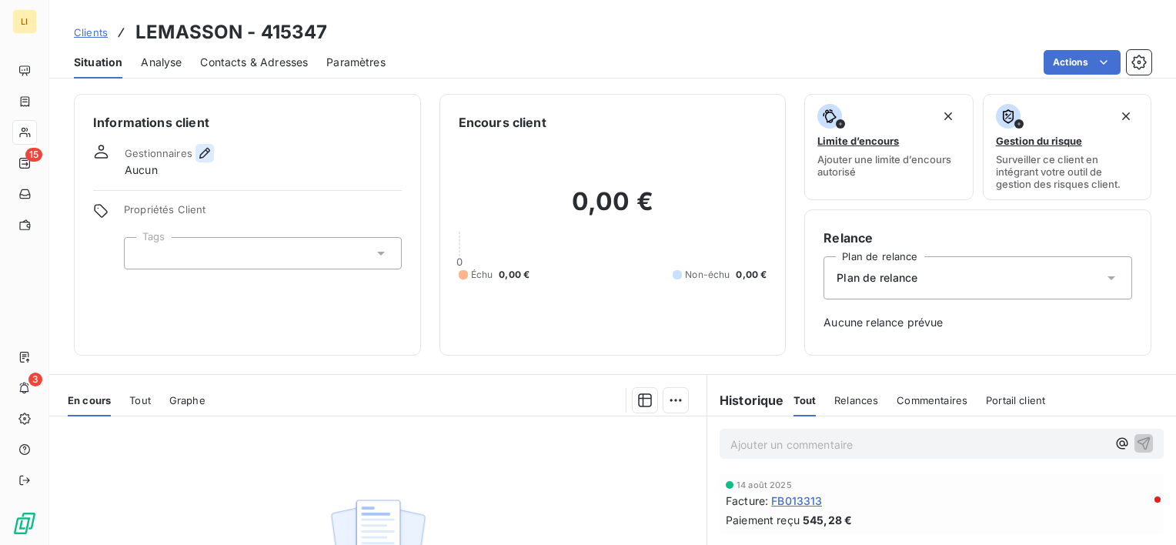
click at [197, 152] on icon "button" at bounding box center [204, 152] width 15 height 15
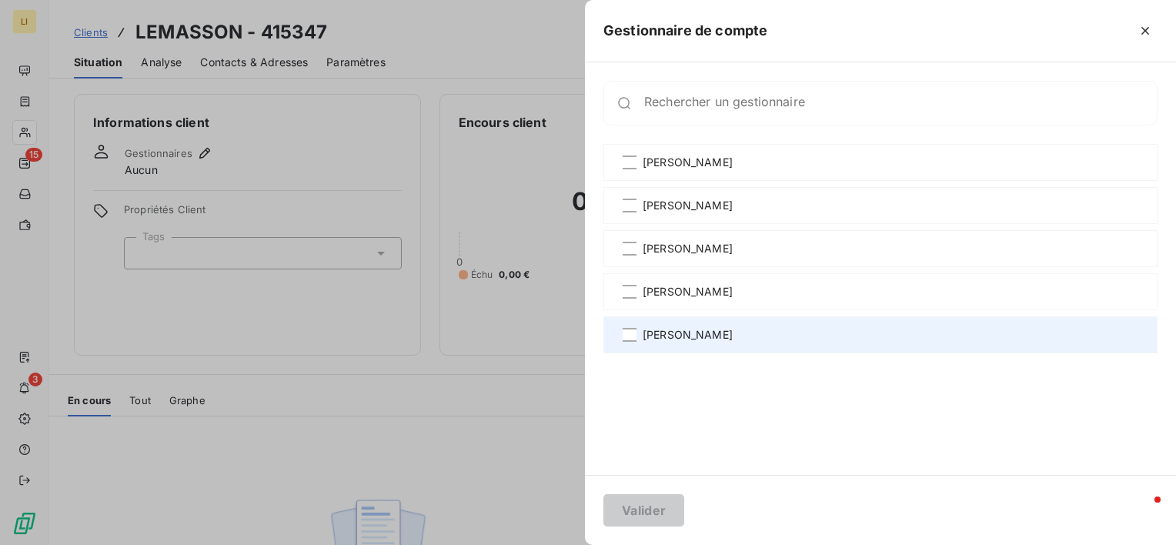
click at [654, 337] on span "[PERSON_NAME]" at bounding box center [688, 334] width 90 height 15
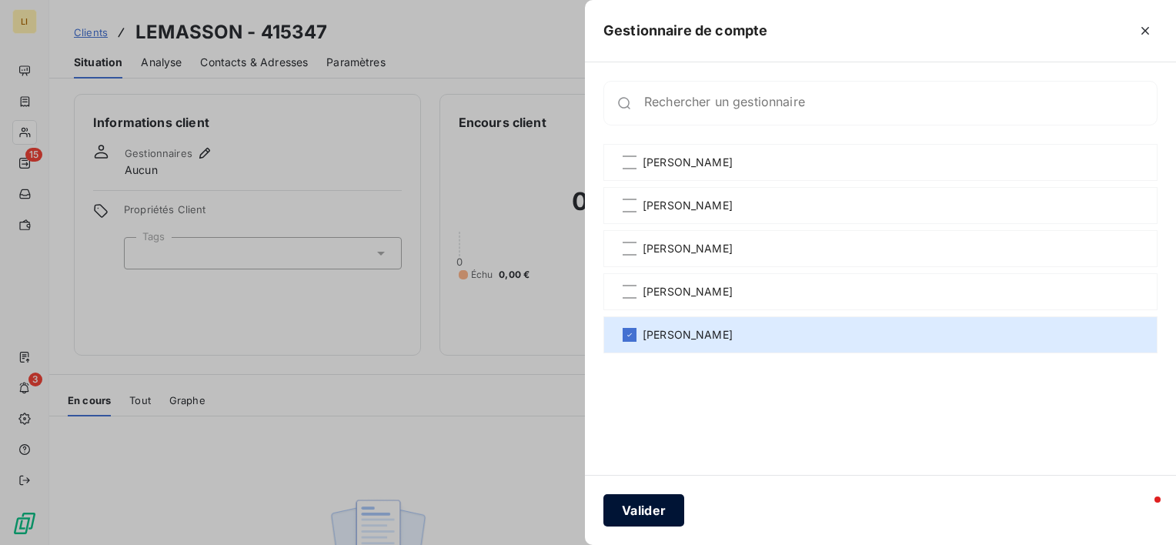
click at [656, 510] on button "Valider" at bounding box center [643, 510] width 81 height 32
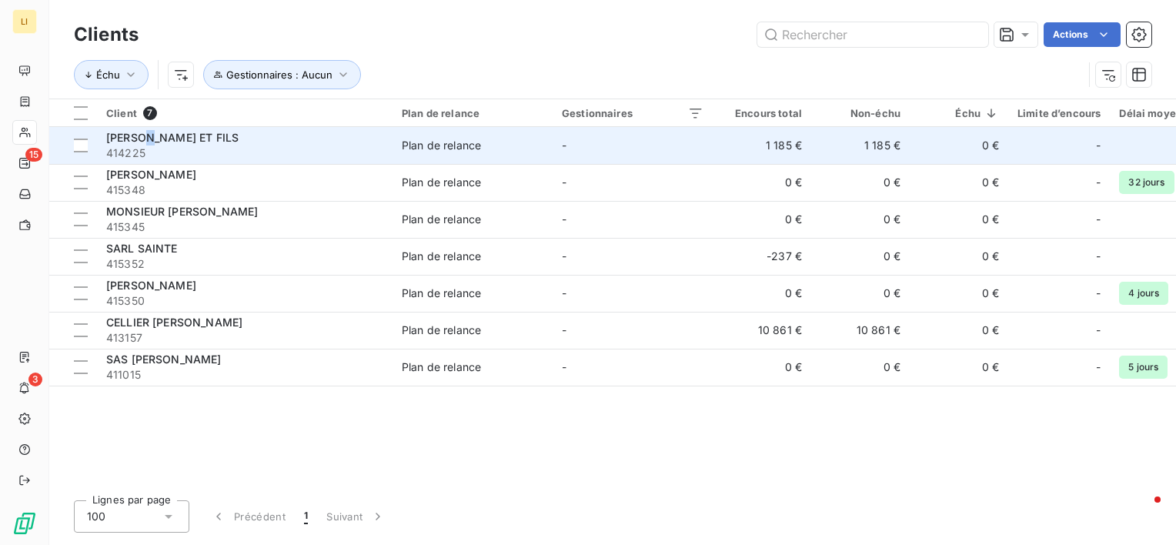
click at [150, 142] on span "[PERSON_NAME] ET FILS" at bounding box center [172, 137] width 132 height 13
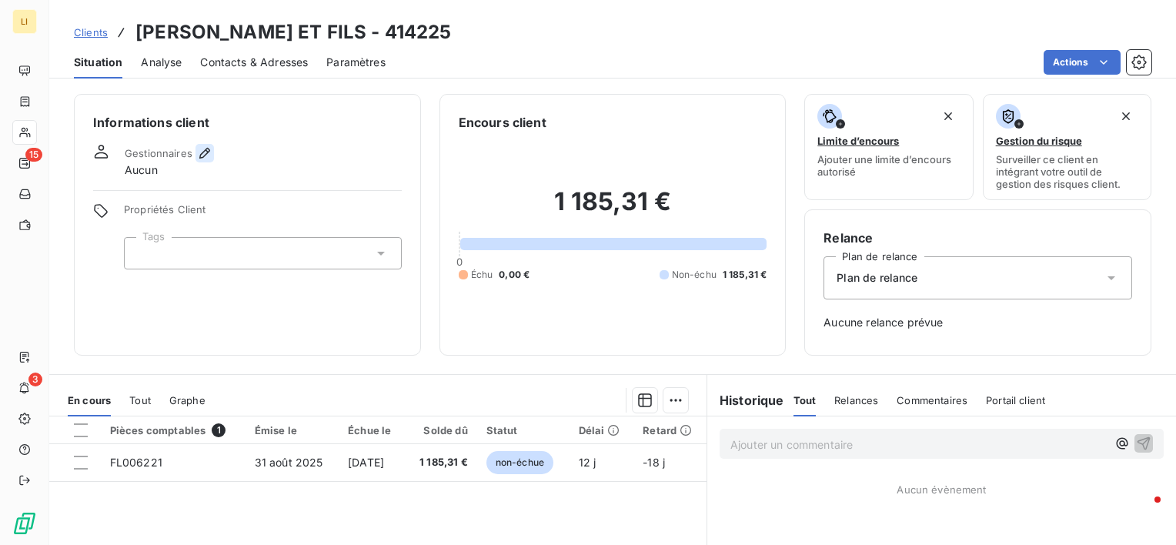
drag, startPoint x: 150, startPoint y: 142, endPoint x: 203, endPoint y: 155, distance: 54.9
click at [203, 155] on icon "button" at bounding box center [204, 152] width 15 height 15
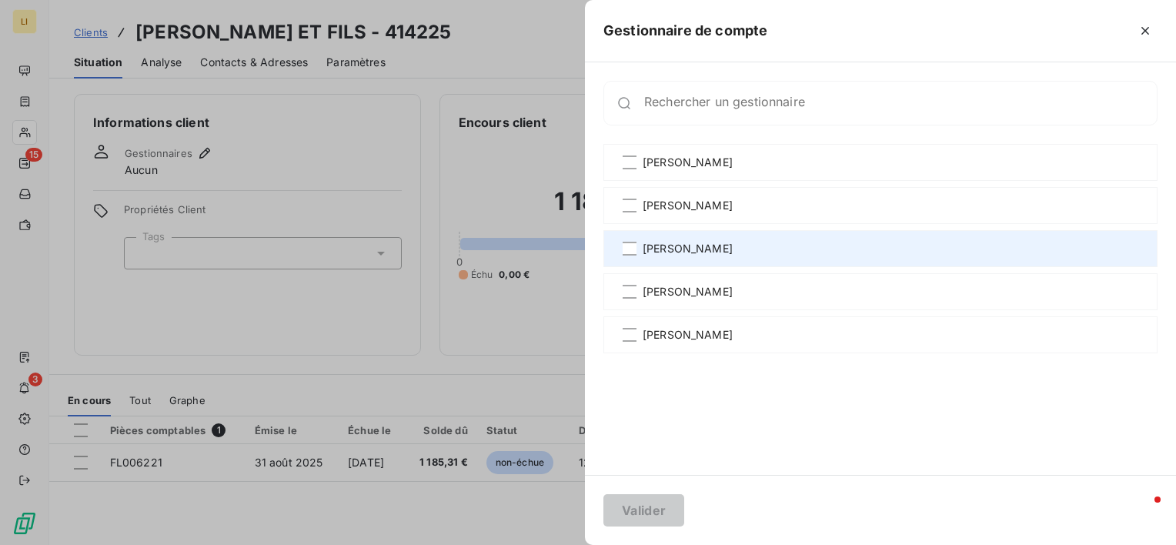
drag, startPoint x: 641, startPoint y: 245, endPoint x: 650, endPoint y: 260, distance: 17.6
click at [642, 244] on div "[PERSON_NAME]" at bounding box center [880, 248] width 554 height 37
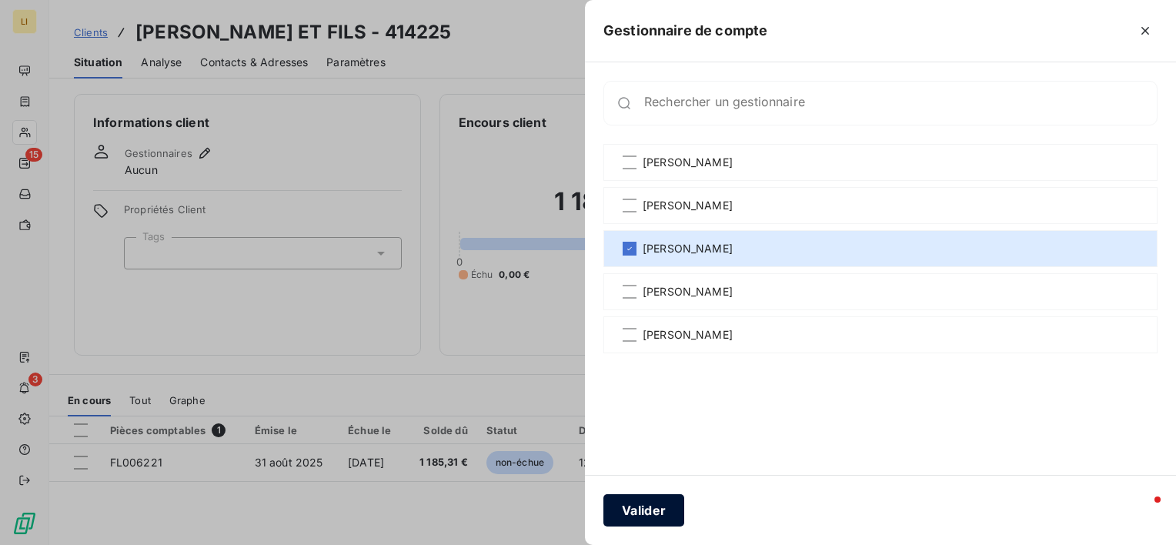
click at [641, 504] on button "Valider" at bounding box center [643, 510] width 81 height 32
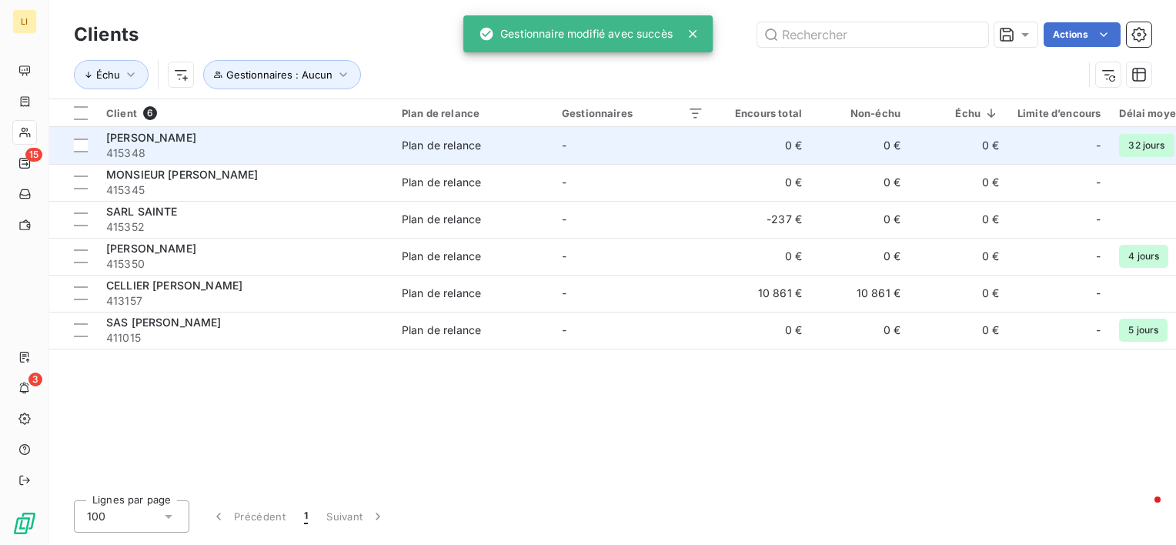
click at [152, 132] on span "[PERSON_NAME]" at bounding box center [151, 137] width 90 height 13
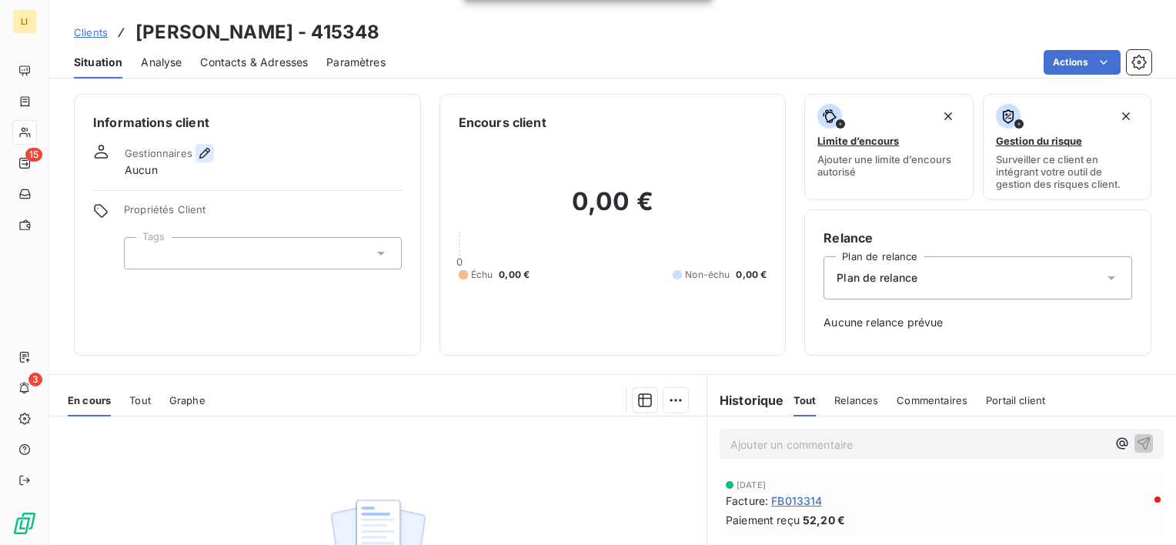
click at [202, 150] on icon "button" at bounding box center [204, 152] width 15 height 15
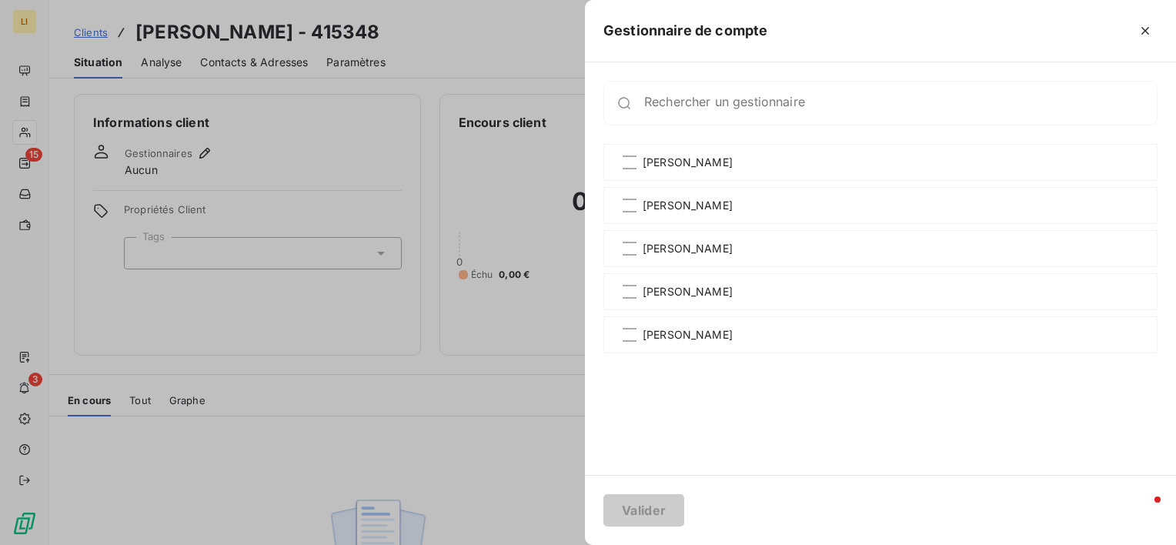
drag, startPoint x: 656, startPoint y: 330, endPoint x: 669, endPoint y: 390, distance: 61.3
click at [657, 329] on span "[PERSON_NAME]" at bounding box center [688, 334] width 90 height 15
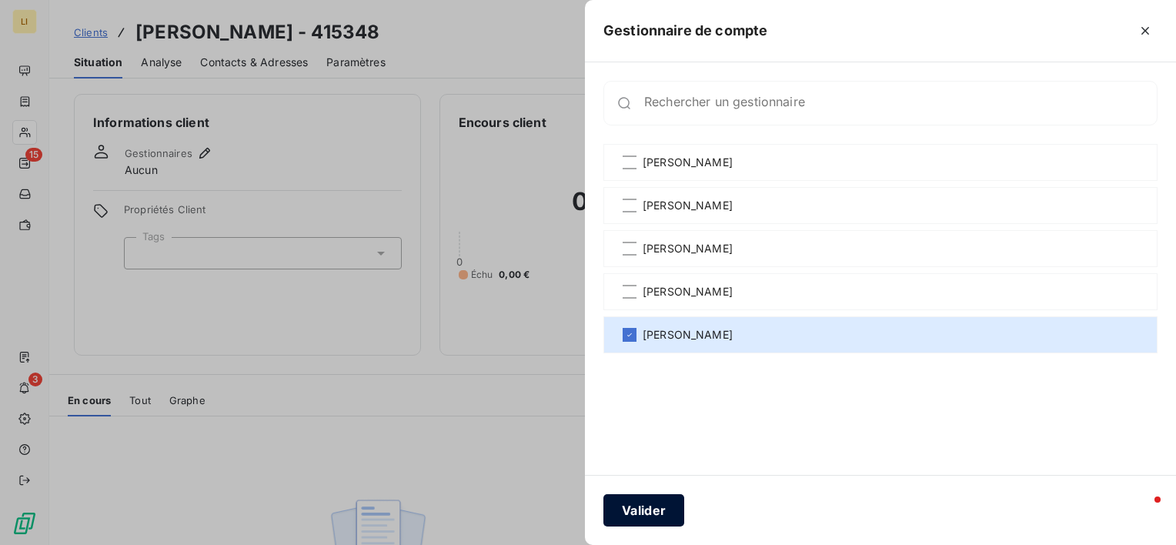
click at [663, 509] on button "Valider" at bounding box center [643, 510] width 81 height 32
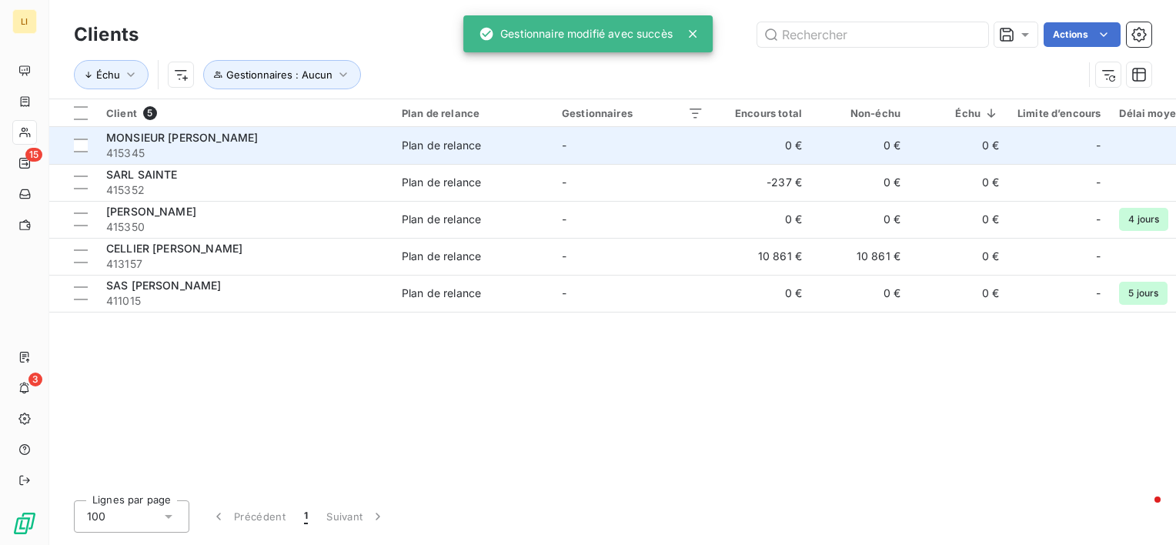
click at [144, 146] on span "415345" at bounding box center [244, 152] width 277 height 15
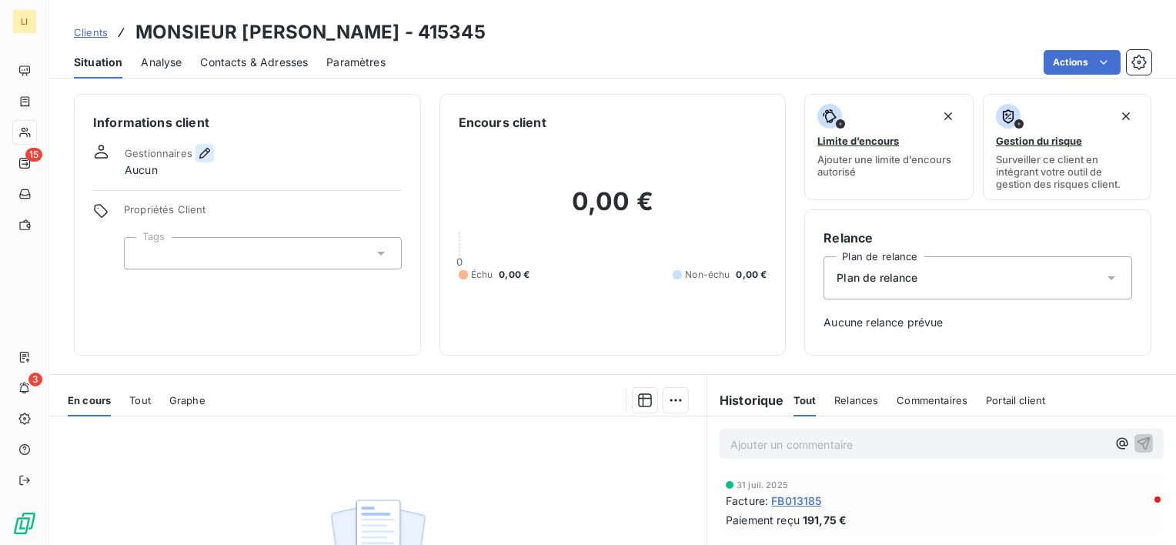
click at [200, 151] on icon "button" at bounding box center [204, 152] width 15 height 15
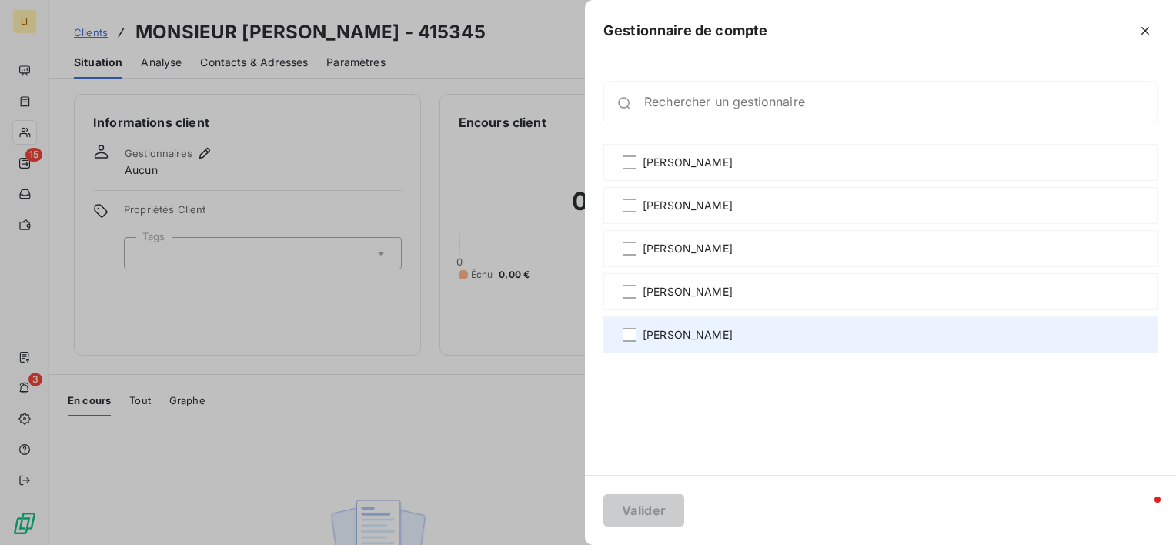
click at [684, 351] on div "[PERSON_NAME]" at bounding box center [880, 334] width 554 height 37
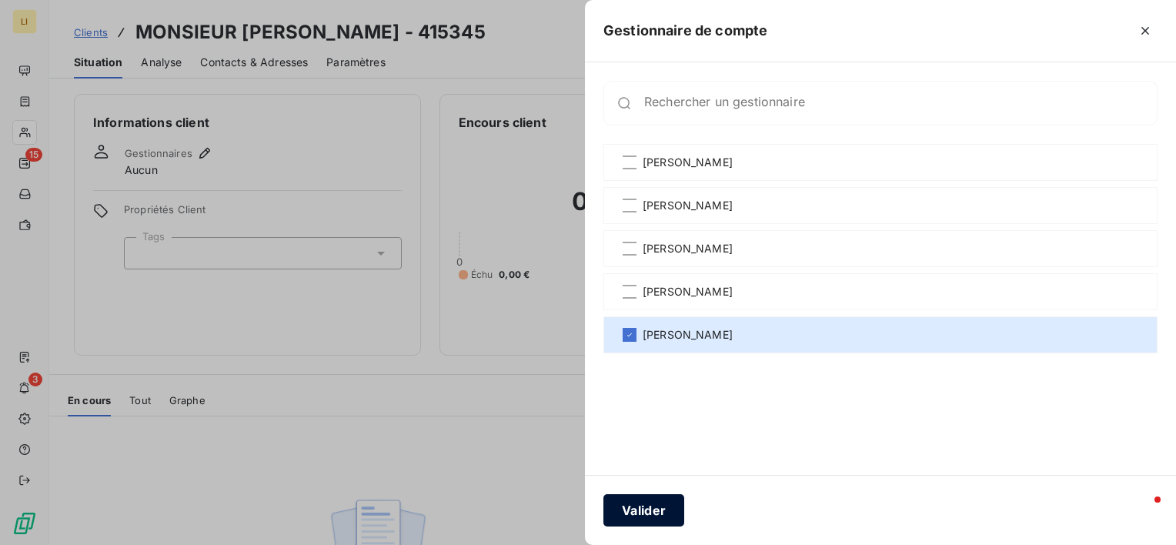
click at [656, 515] on button "Valider" at bounding box center [643, 510] width 81 height 32
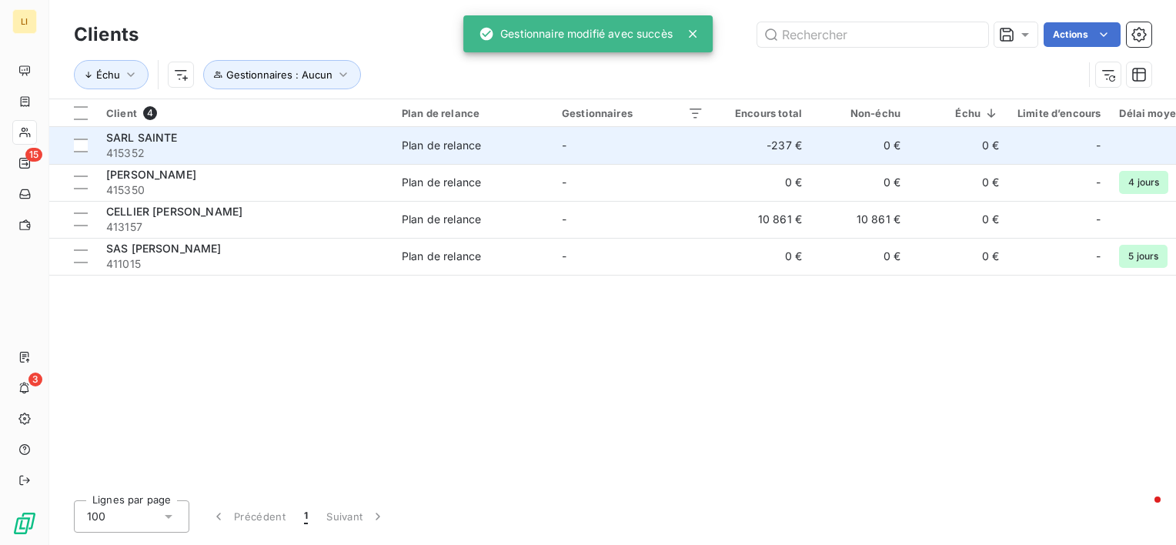
click at [135, 151] on span "415352" at bounding box center [244, 152] width 277 height 15
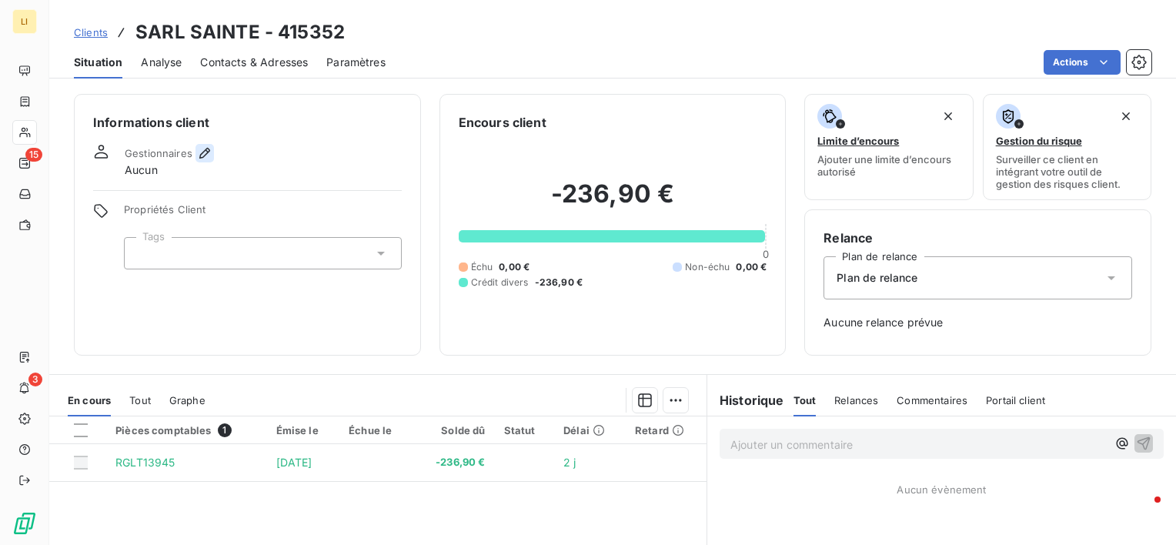
click at [201, 149] on icon "button" at bounding box center [204, 152] width 15 height 15
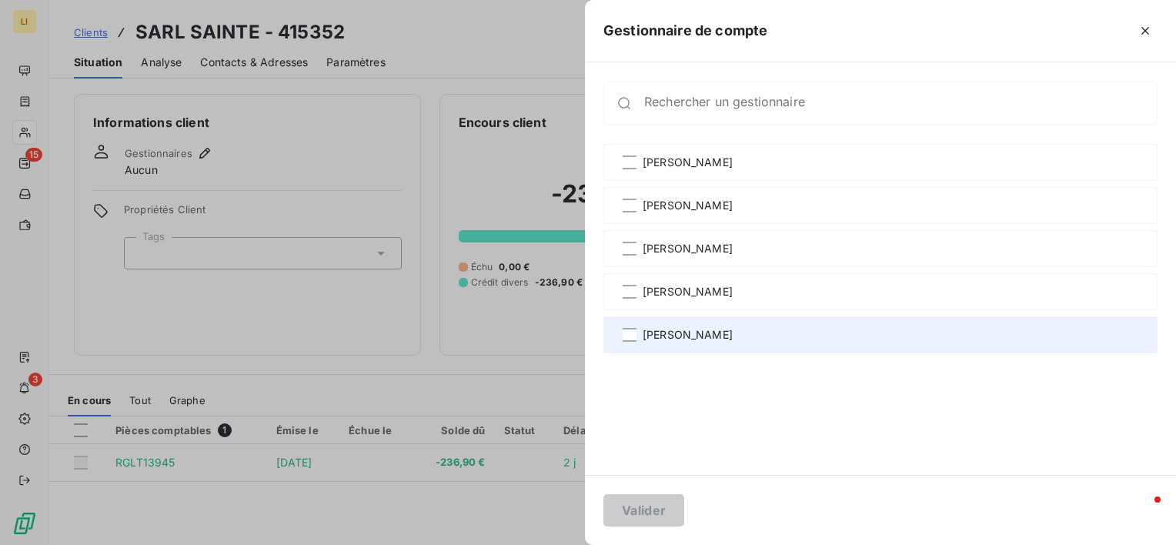
click at [673, 329] on span "[PERSON_NAME]" at bounding box center [688, 334] width 90 height 15
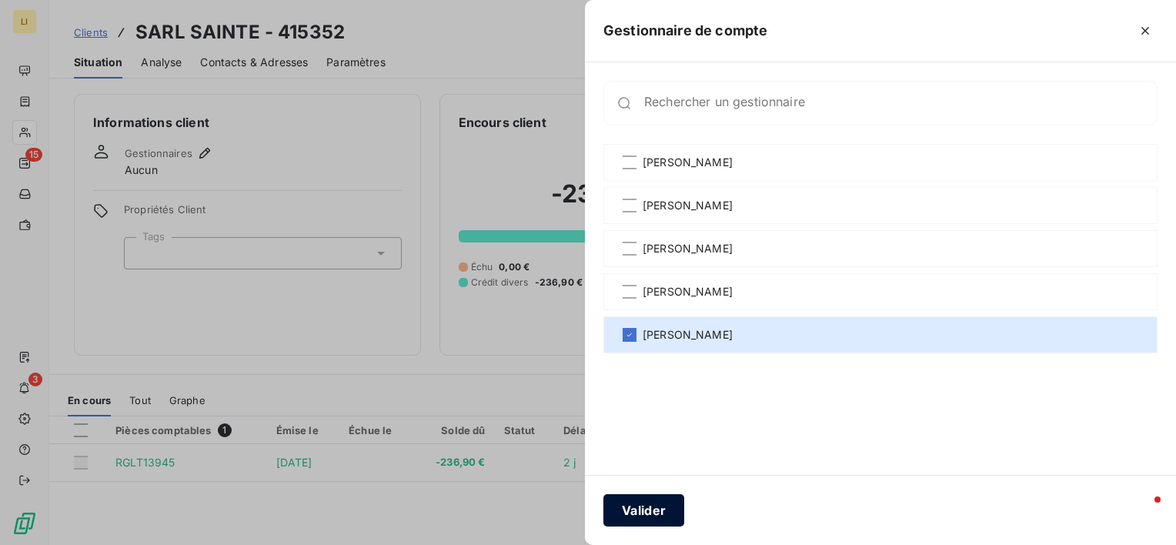
click at [646, 496] on button "Valider" at bounding box center [643, 510] width 81 height 32
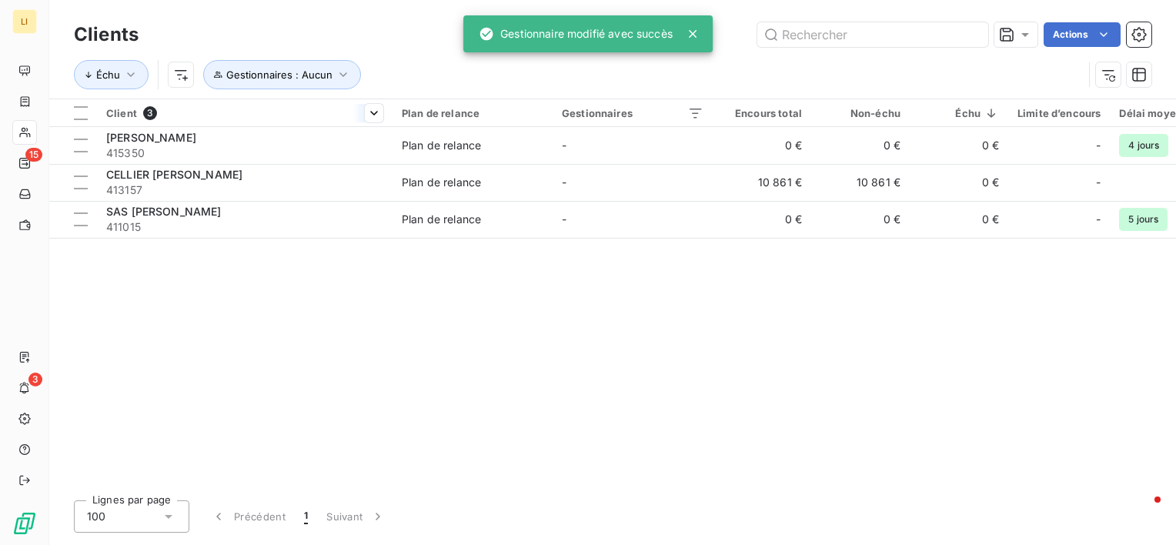
click at [119, 122] on th "Client 3" at bounding box center [245, 113] width 296 height 28
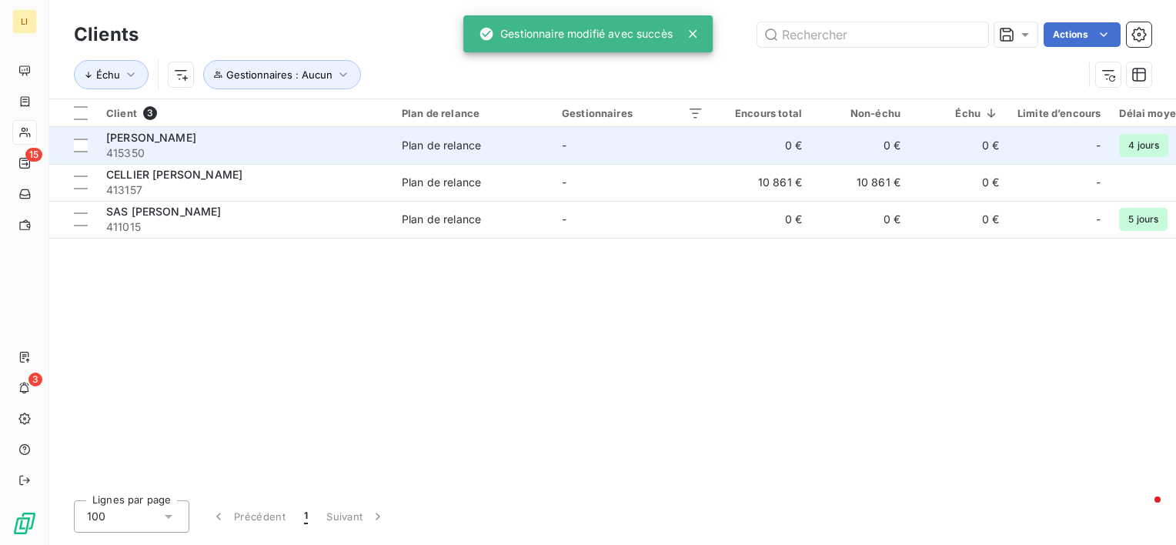
click at [134, 148] on span "415350" at bounding box center [244, 152] width 277 height 15
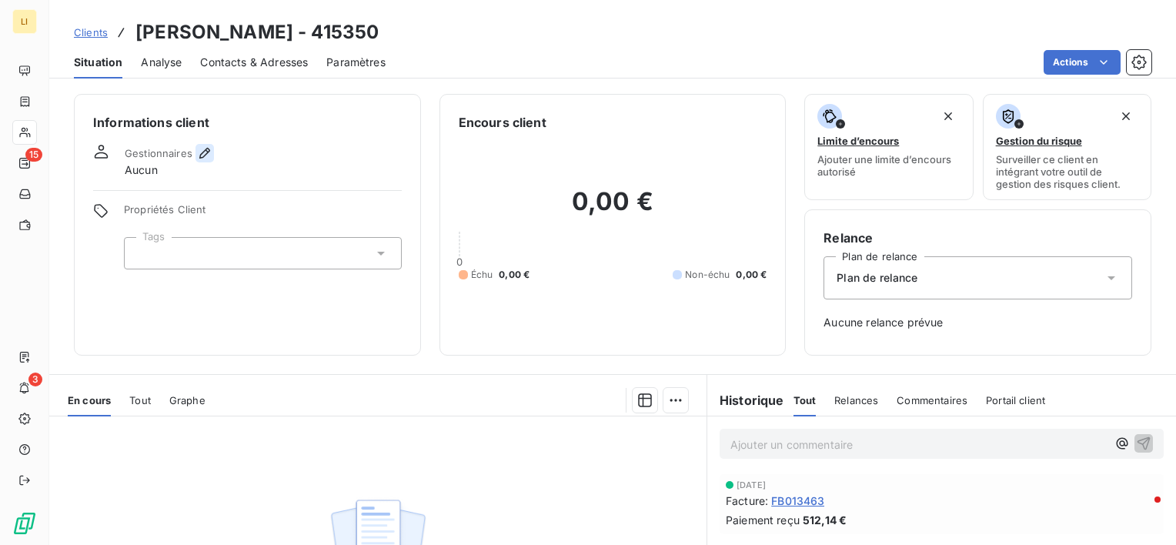
click at [195, 149] on button "button" at bounding box center [204, 153] width 18 height 18
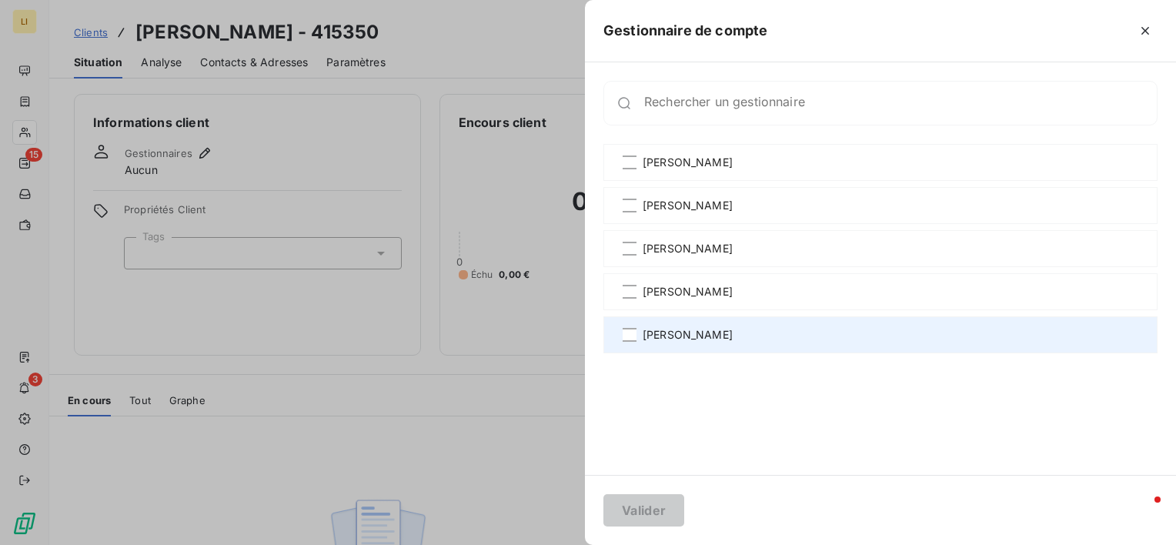
click at [619, 335] on div "[PERSON_NAME]" at bounding box center [880, 334] width 554 height 37
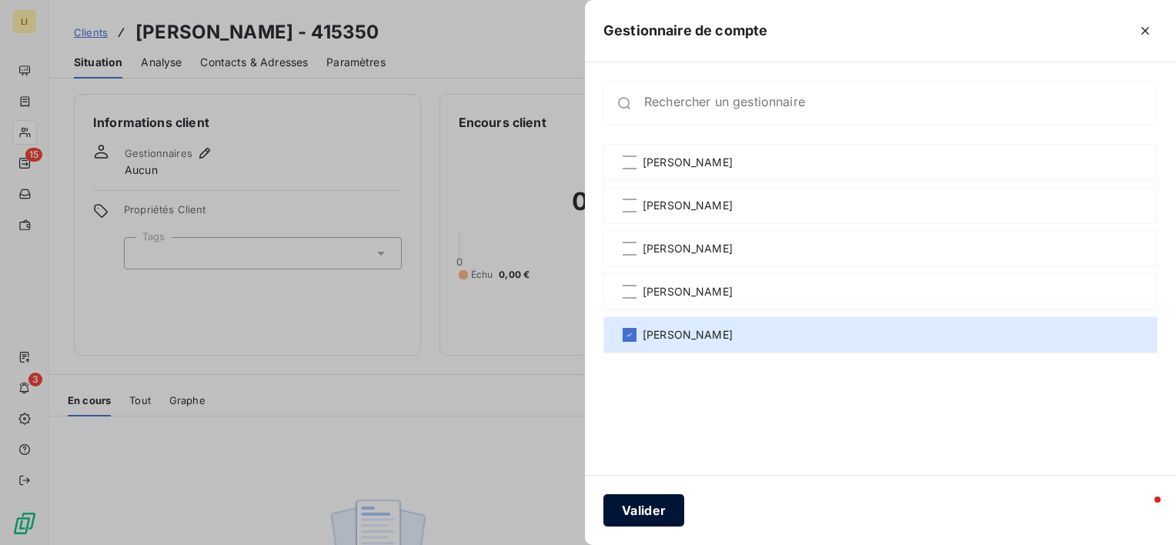
click at [643, 505] on button "Valider" at bounding box center [643, 510] width 81 height 32
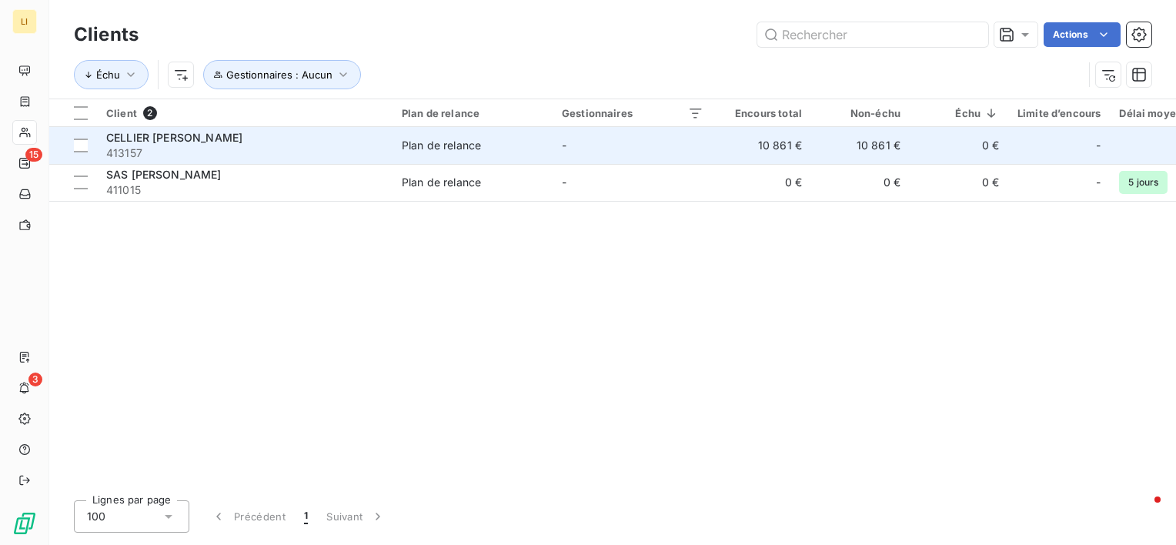
click at [145, 135] on span "CELLIER [PERSON_NAME]" at bounding box center [174, 137] width 136 height 13
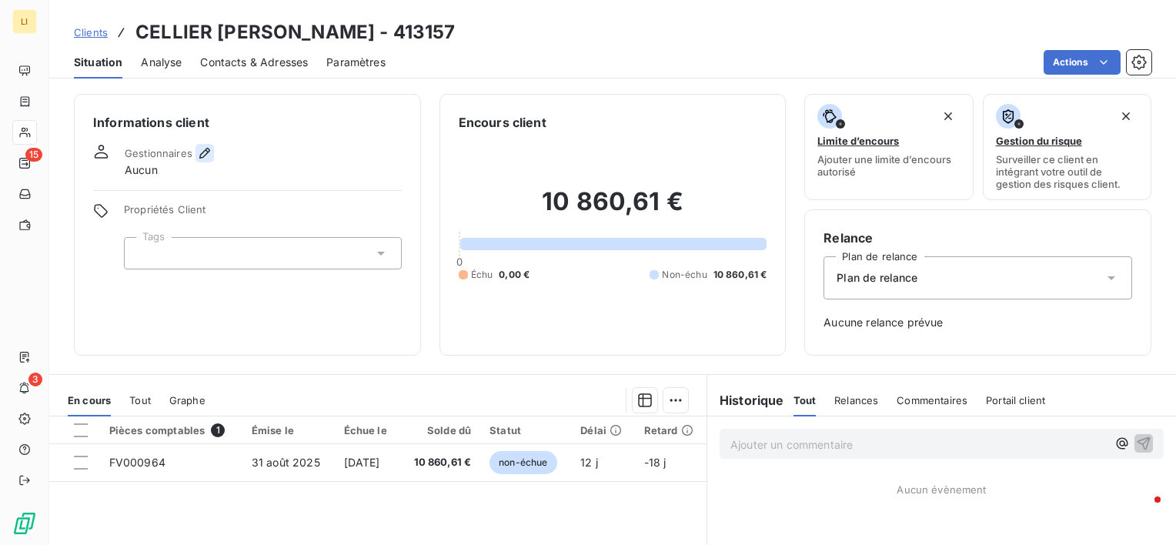
click at [201, 154] on icon "button" at bounding box center [204, 152] width 15 height 15
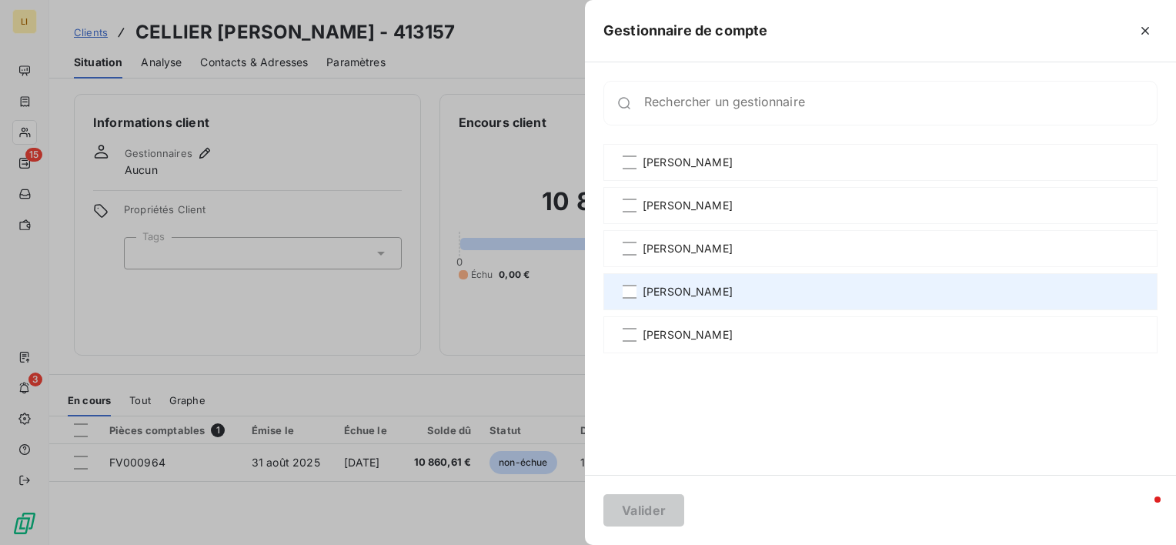
click at [690, 291] on span "[PERSON_NAME]" at bounding box center [688, 291] width 90 height 15
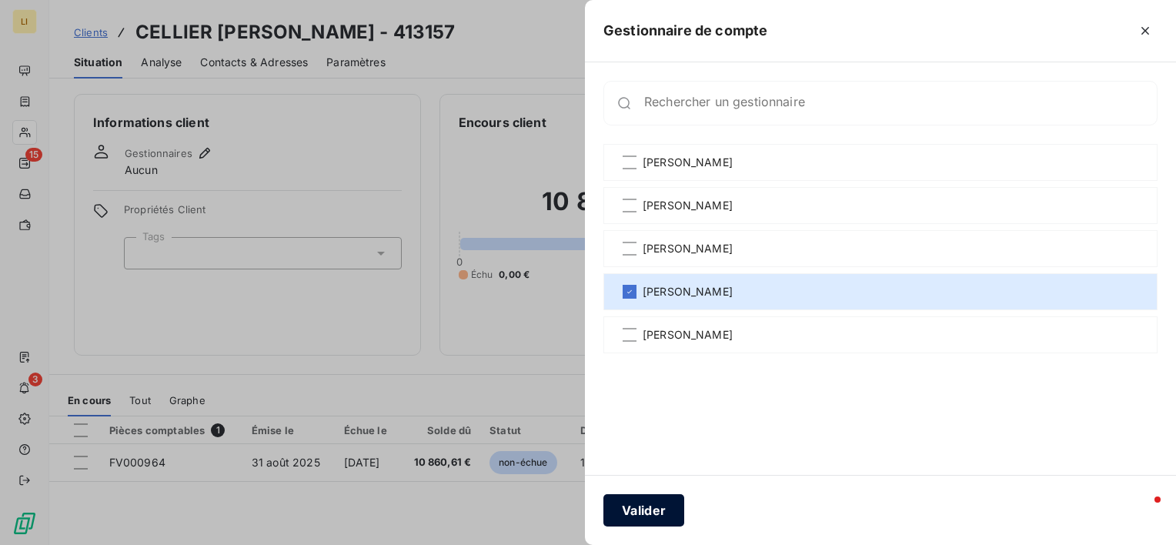
click at [643, 517] on button "Valider" at bounding box center [643, 510] width 81 height 32
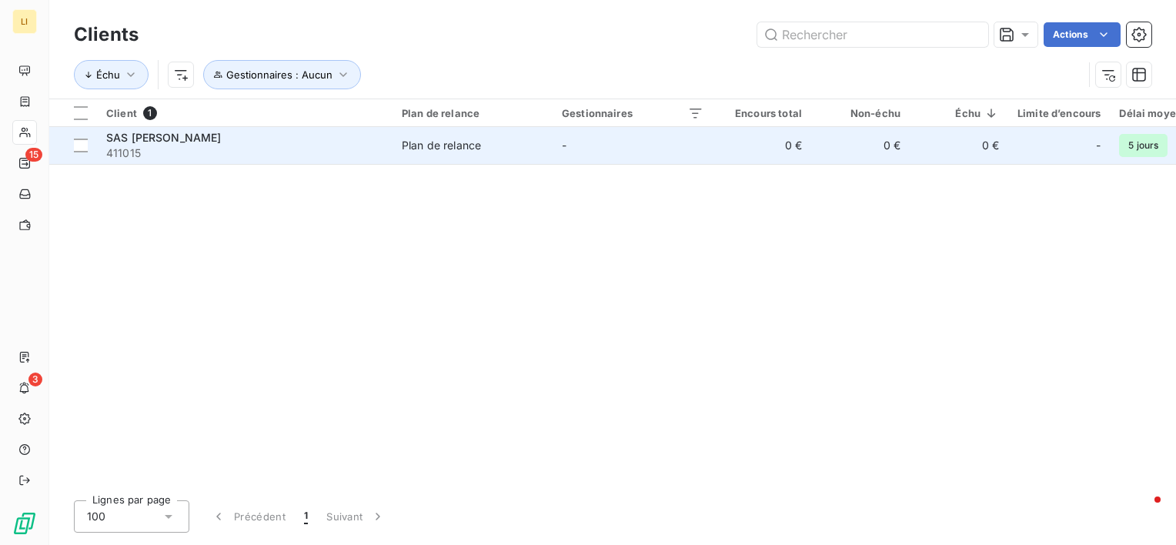
click at [212, 152] on span "411015" at bounding box center [244, 152] width 277 height 15
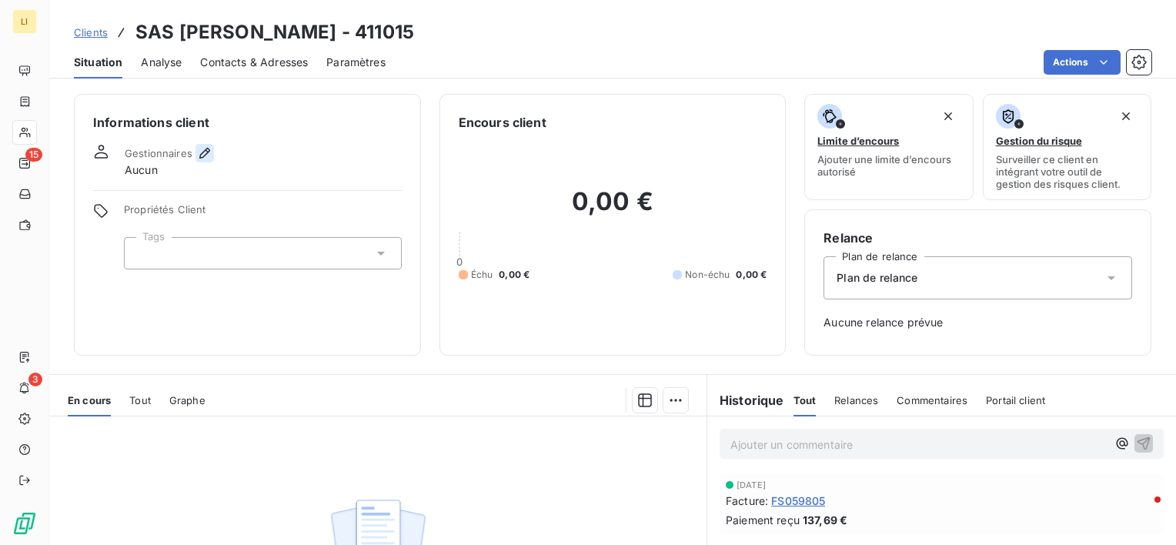
click at [212, 155] on button "button" at bounding box center [204, 153] width 18 height 18
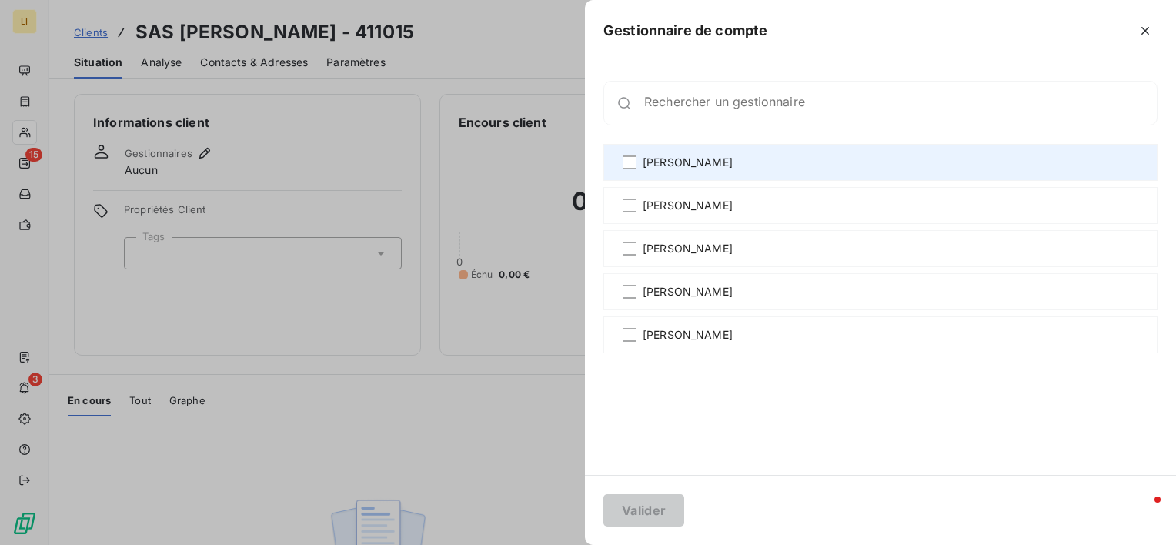
click at [682, 159] on span "[PERSON_NAME]" at bounding box center [688, 162] width 90 height 15
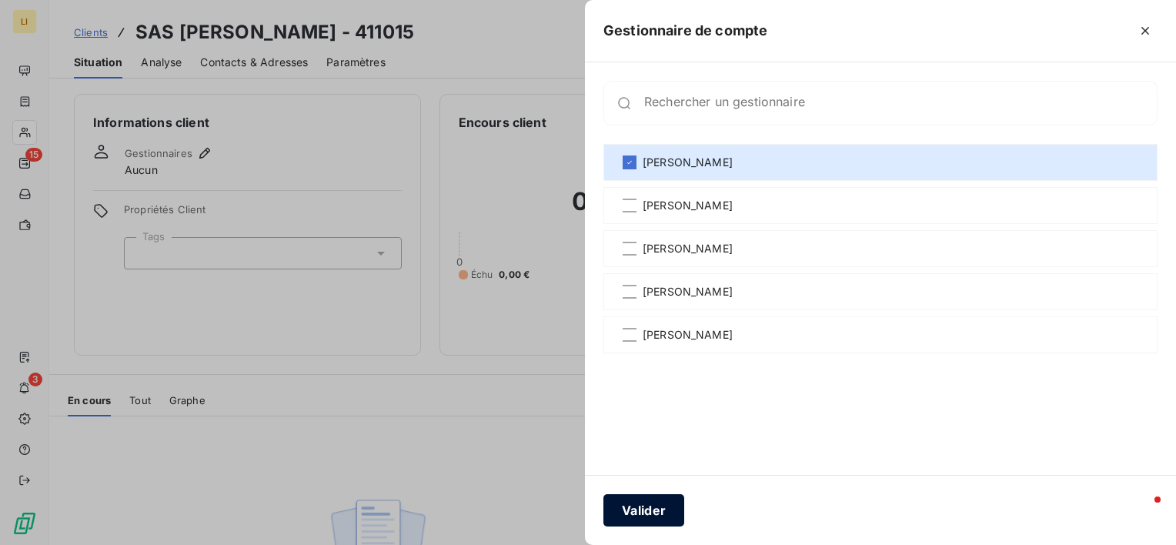
click at [649, 516] on button "Valider" at bounding box center [643, 510] width 81 height 32
